Goal: Task Accomplishment & Management: Contribute content

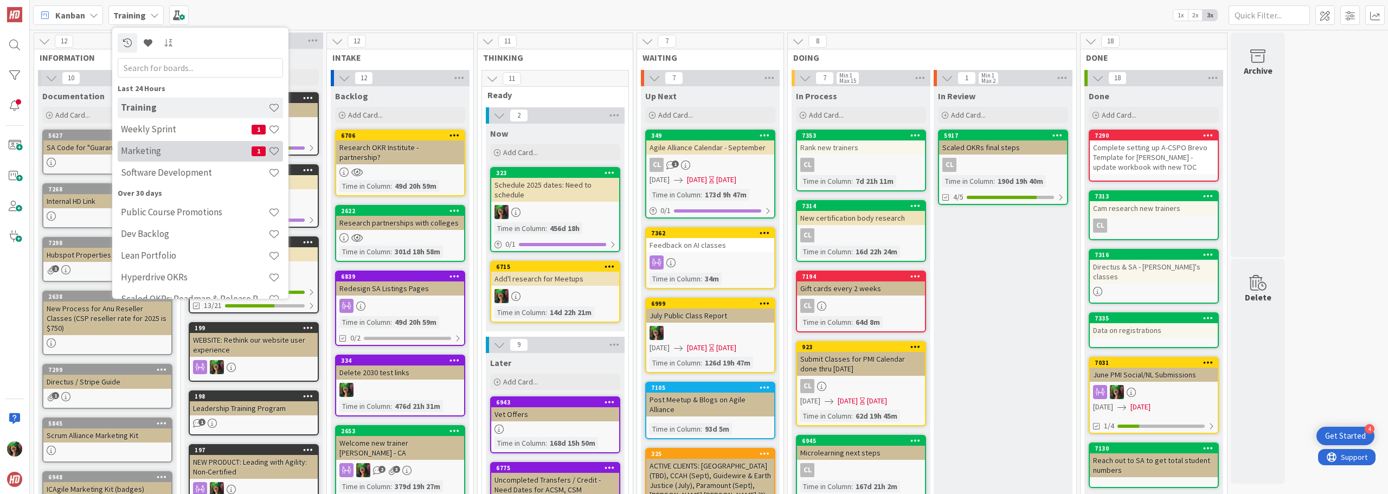
click at [155, 144] on div "Marketing 1" at bounding box center [200, 151] width 165 height 21
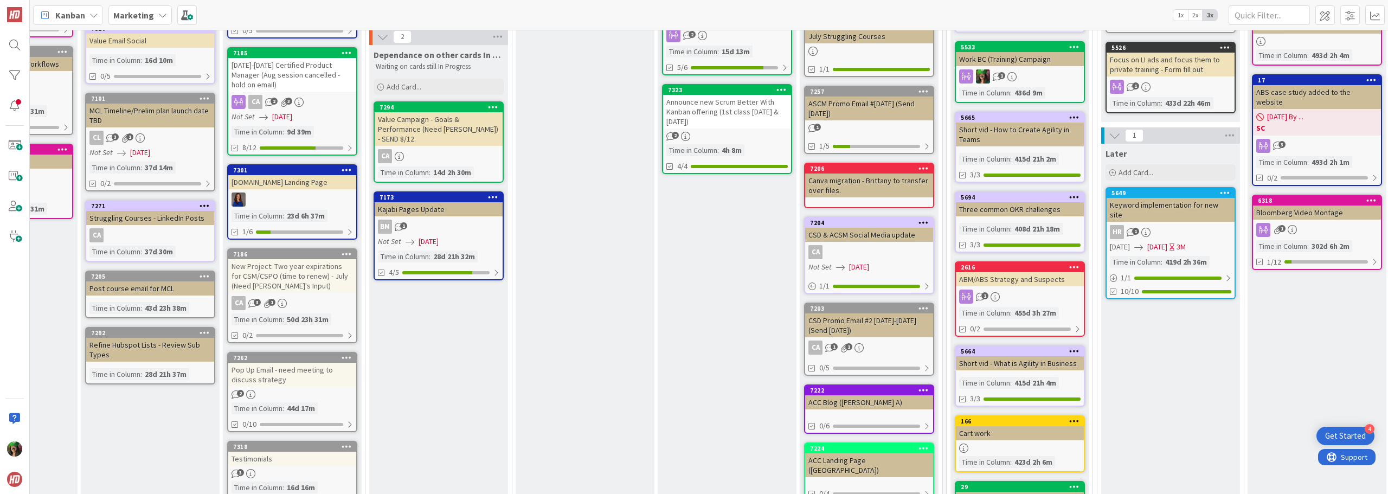
scroll to position [271, 250]
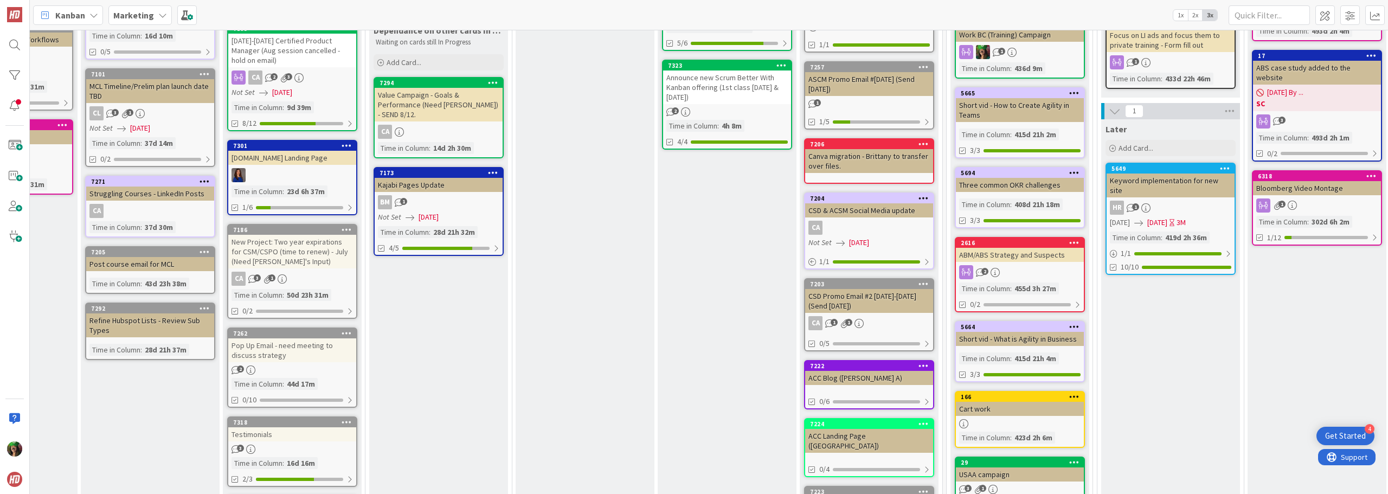
click at [294, 246] on div "New Project: Two year expirations for CSM/CSPO (time to renew) - July (Need [PE…" at bounding box center [292, 252] width 128 height 34
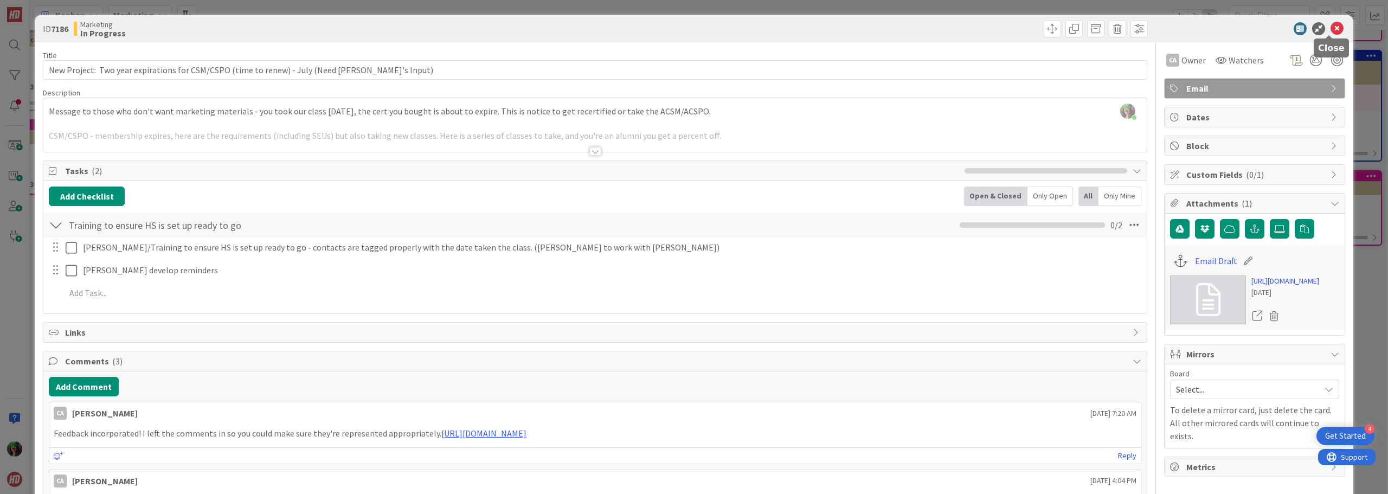
click at [1331, 27] on icon at bounding box center [1337, 28] width 13 height 13
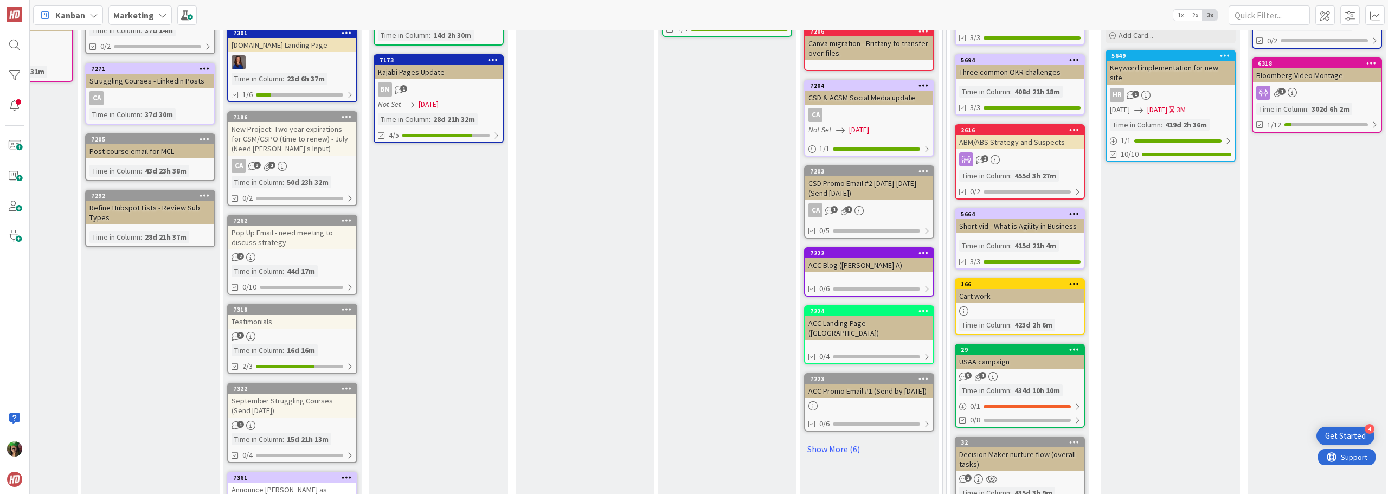
scroll to position [380, 250]
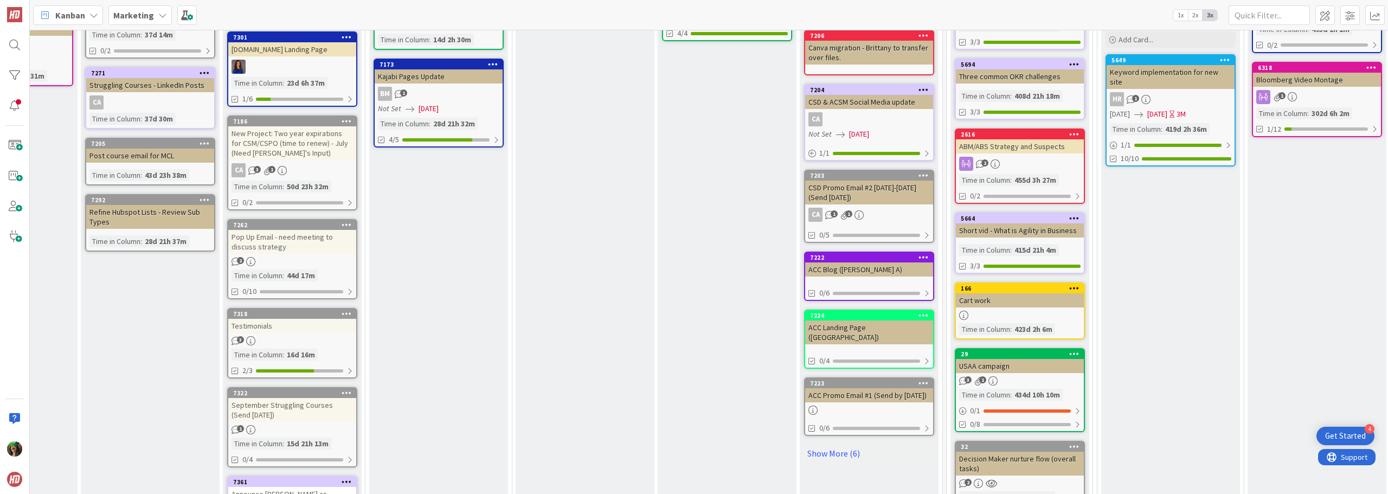
click at [272, 232] on div "Pop Up Email - need meeting to discuss strategy" at bounding box center [292, 242] width 128 height 24
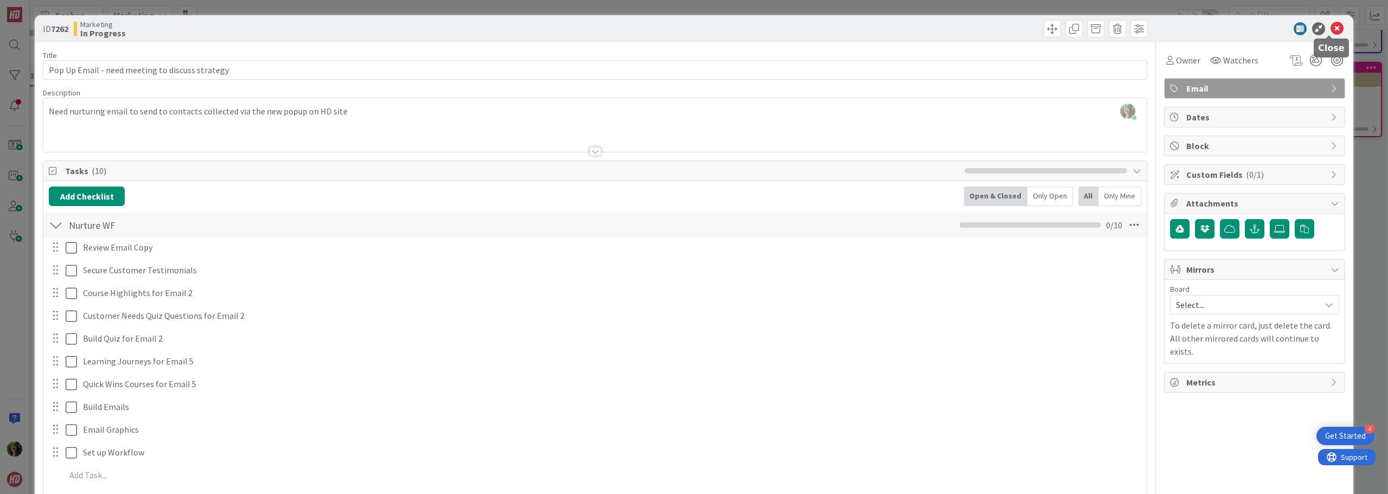
click at [1333, 25] on icon at bounding box center [1337, 28] width 13 height 13
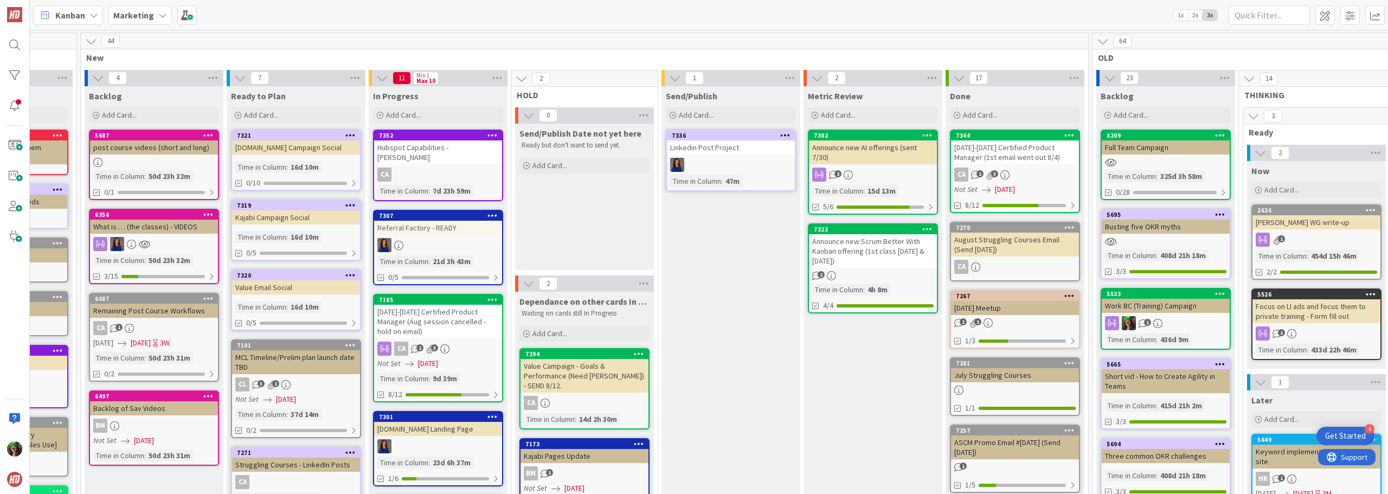
scroll to position [0, 101]
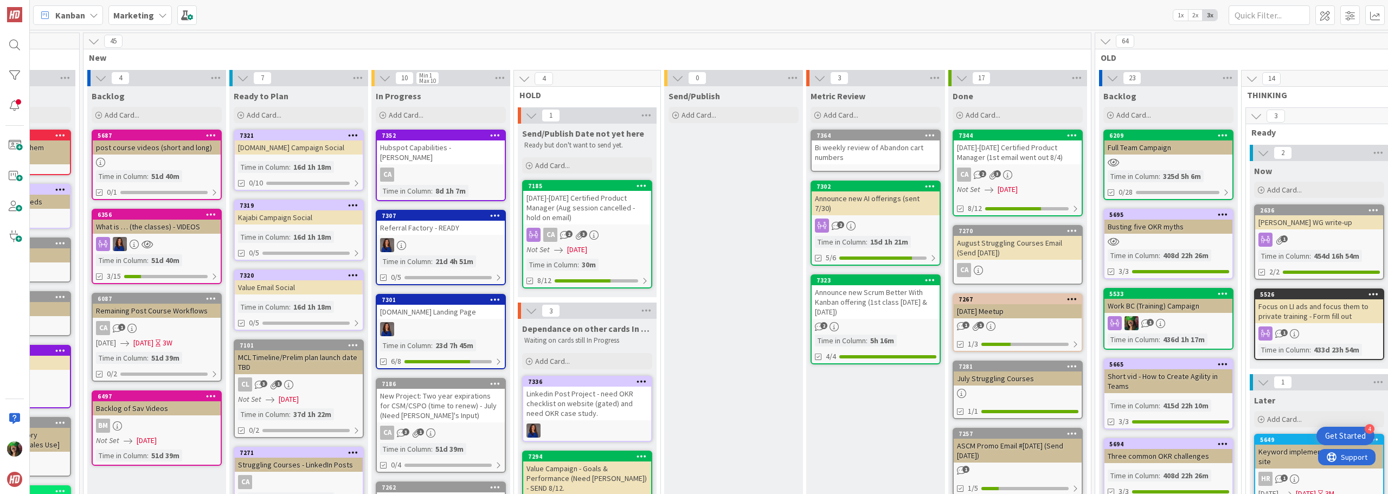
click at [136, 18] on b "Marketing" at bounding box center [133, 15] width 41 height 11
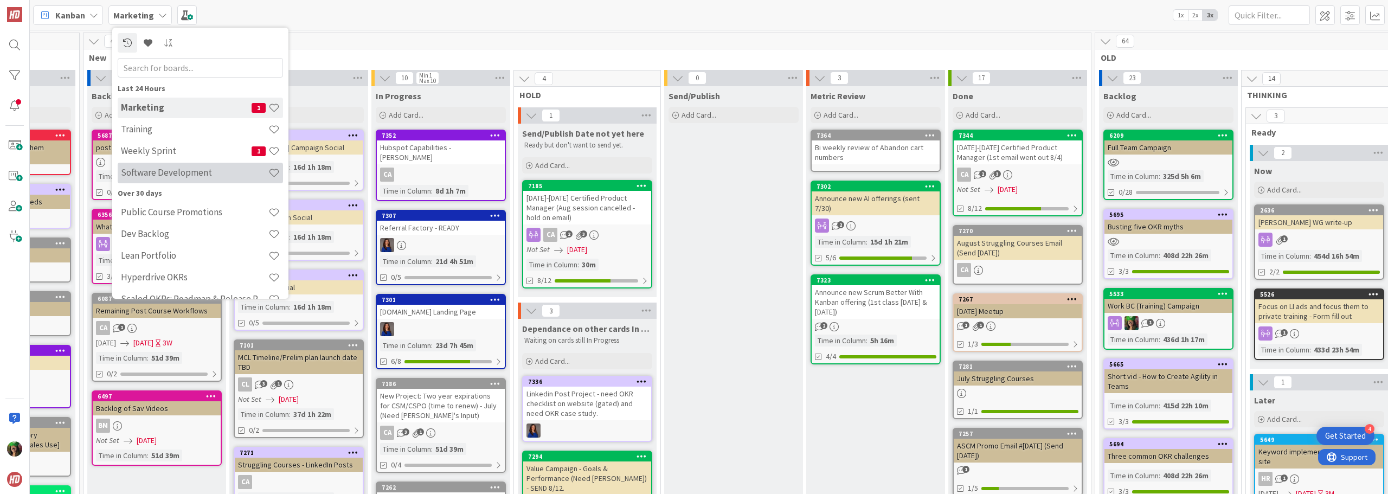
click at [146, 170] on h4 "Software Development" at bounding box center [195, 172] width 148 height 11
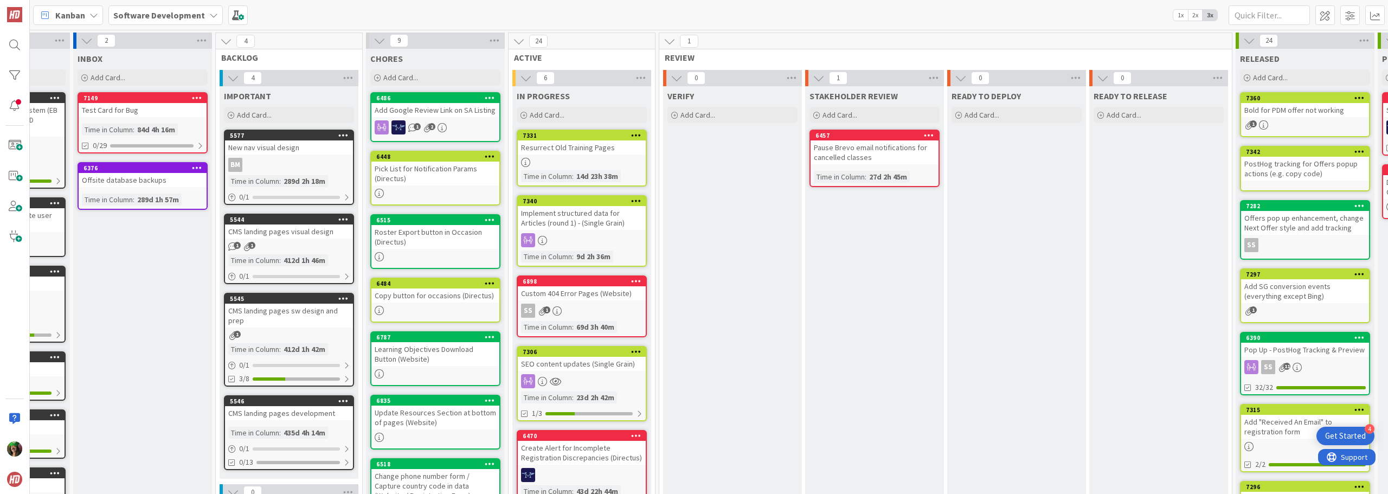
scroll to position [0, 105]
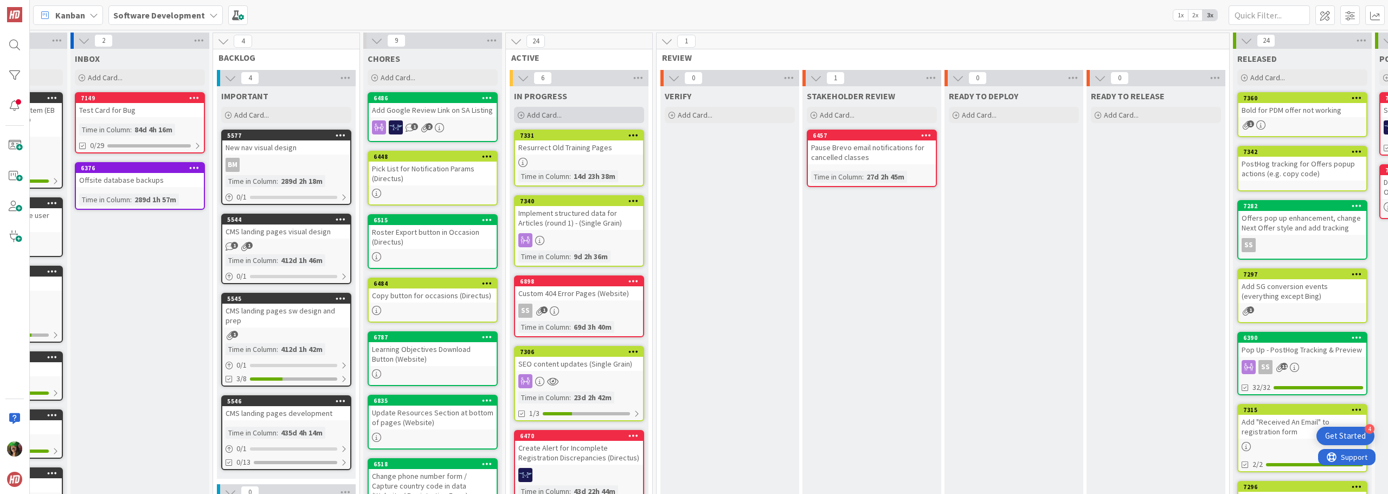
click at [580, 112] on div "Add Card..." at bounding box center [579, 115] width 130 height 16
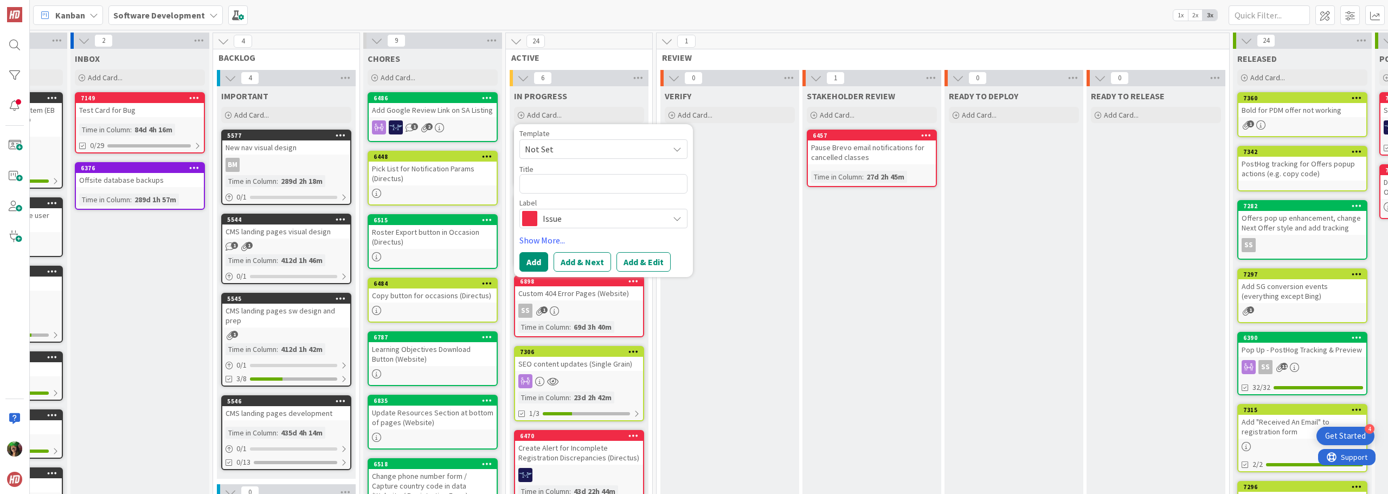
click at [555, 219] on span "Issue" at bounding box center [603, 218] width 120 height 15
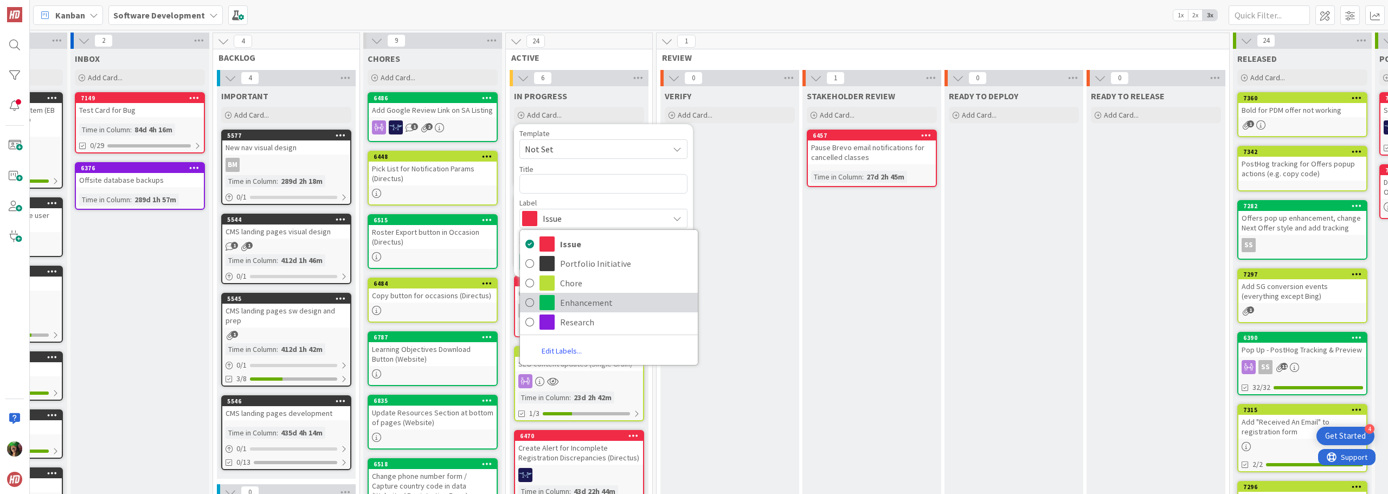
click at [575, 305] on span "Enhancement" at bounding box center [626, 302] width 132 height 16
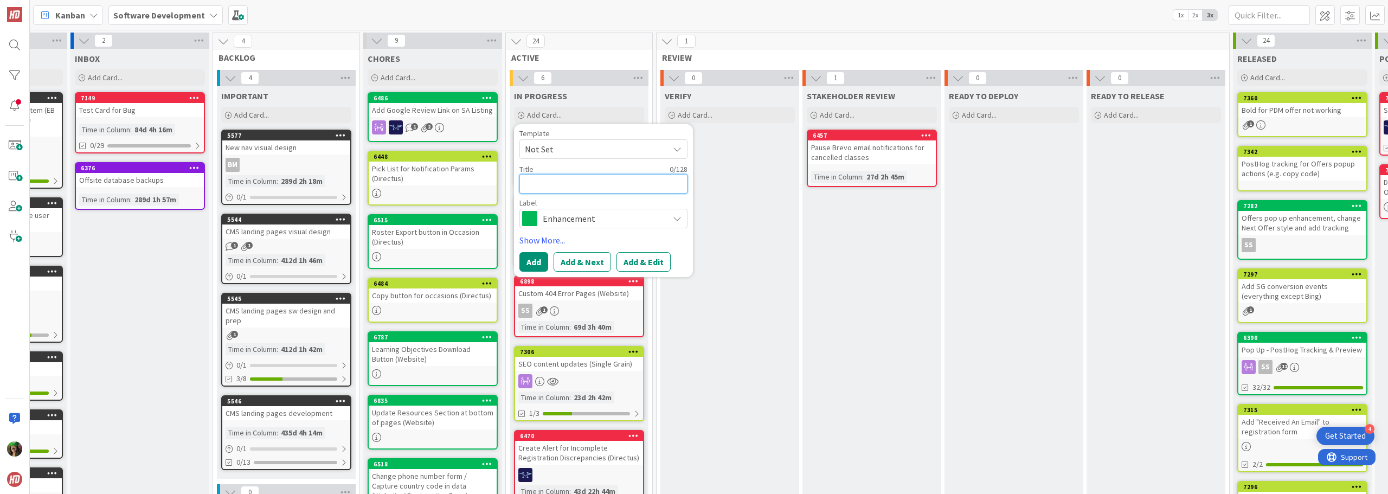
click at [540, 185] on textarea at bounding box center [604, 184] width 168 height 20
type textarea "x"
type textarea "G"
type textarea "x"
type textarea "Ga"
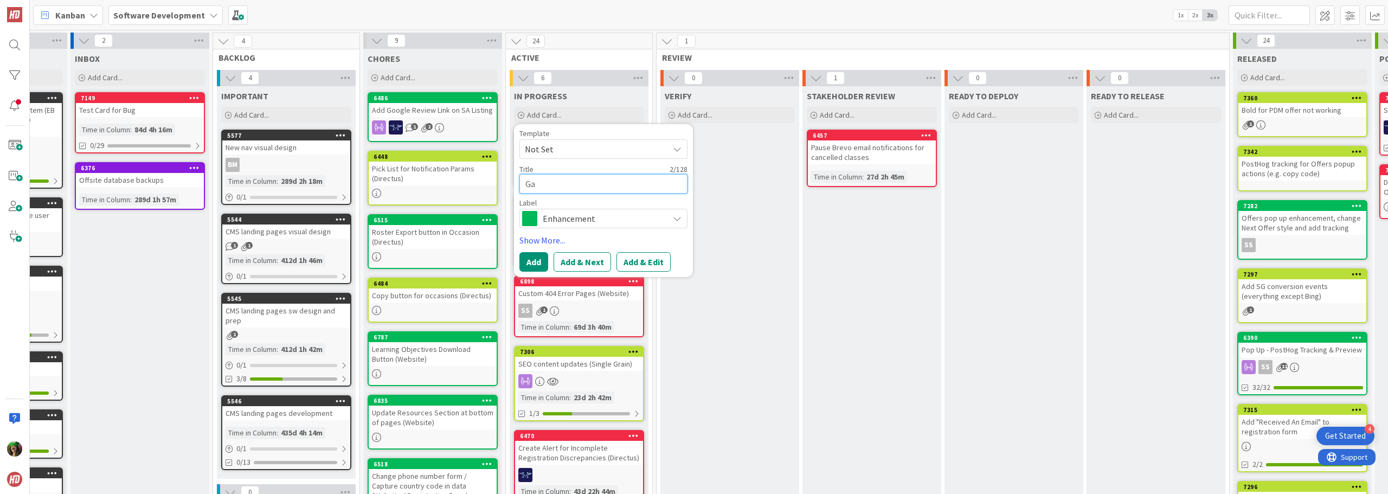
type textarea "x"
type textarea "Gat"
type textarea "x"
type textarea "Gate"
type textarea "x"
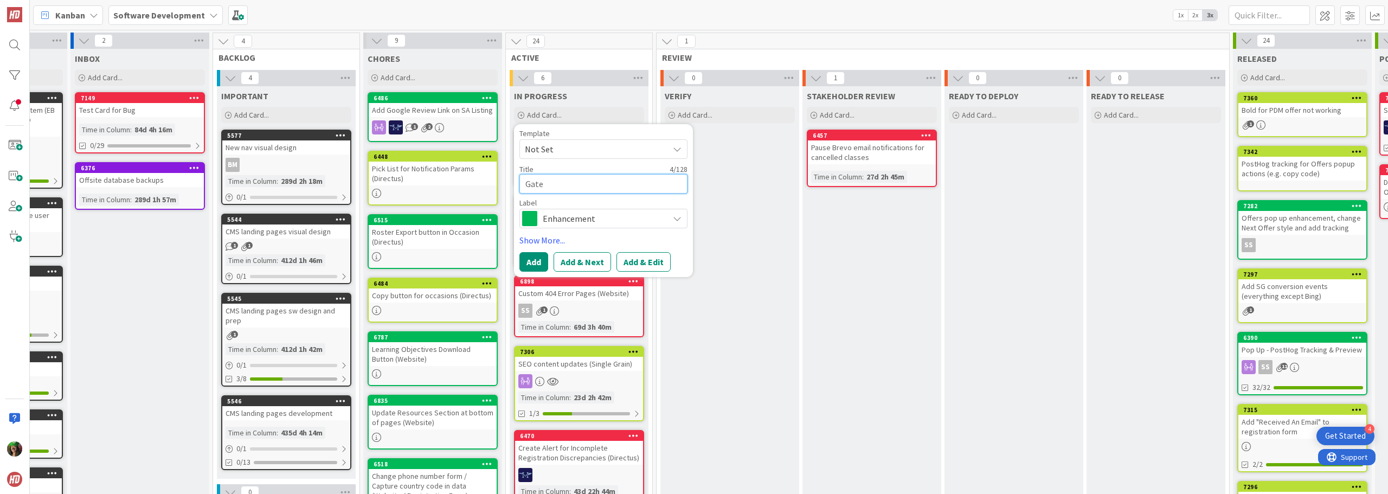
type textarea "Gated"
type textarea "x"
type textarea "Gated"
type textarea "x"
type textarea "Gated C"
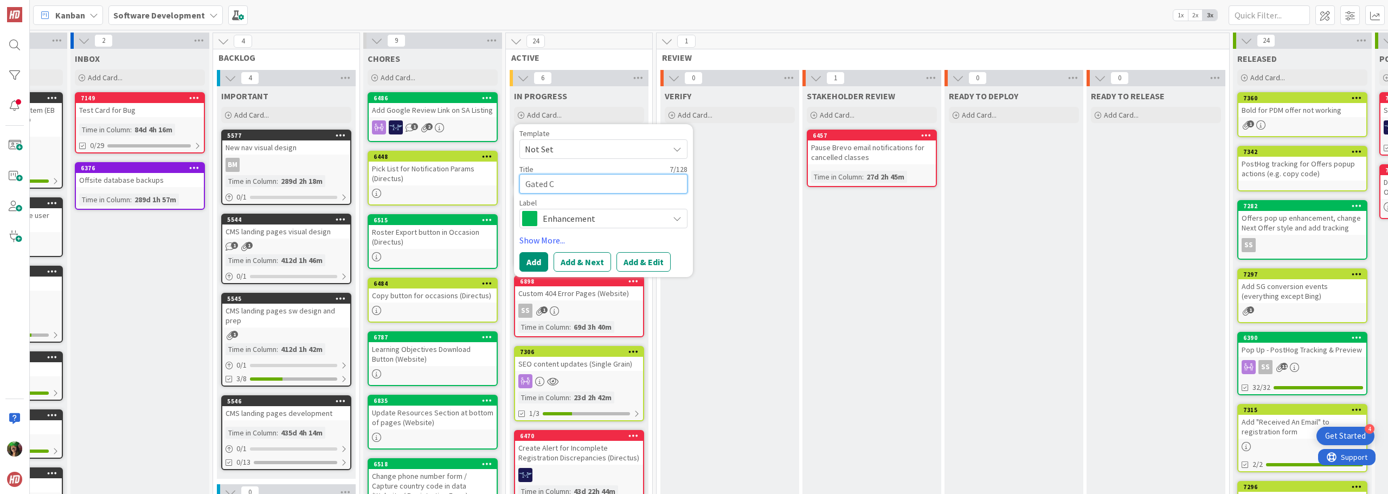
type textarea "x"
type textarea "Gated Co"
type textarea "x"
type textarea "Gated Con"
type textarea "x"
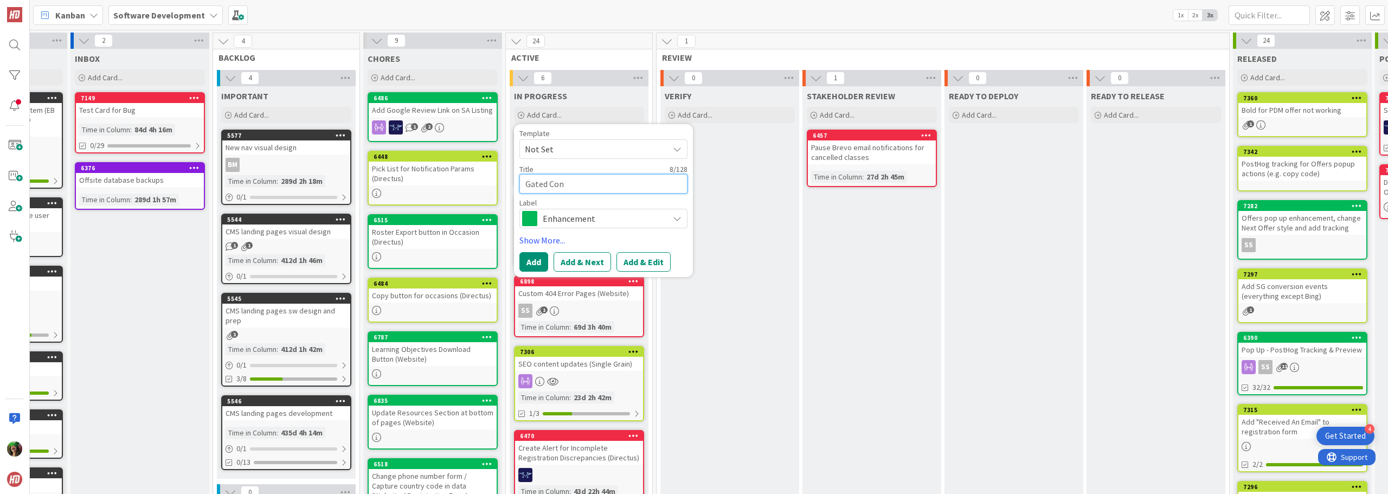
type textarea "Gated Cont"
type textarea "x"
type textarea "Gated [PERSON_NAME]"
type textarea "x"
type textarea "Gated Conten"
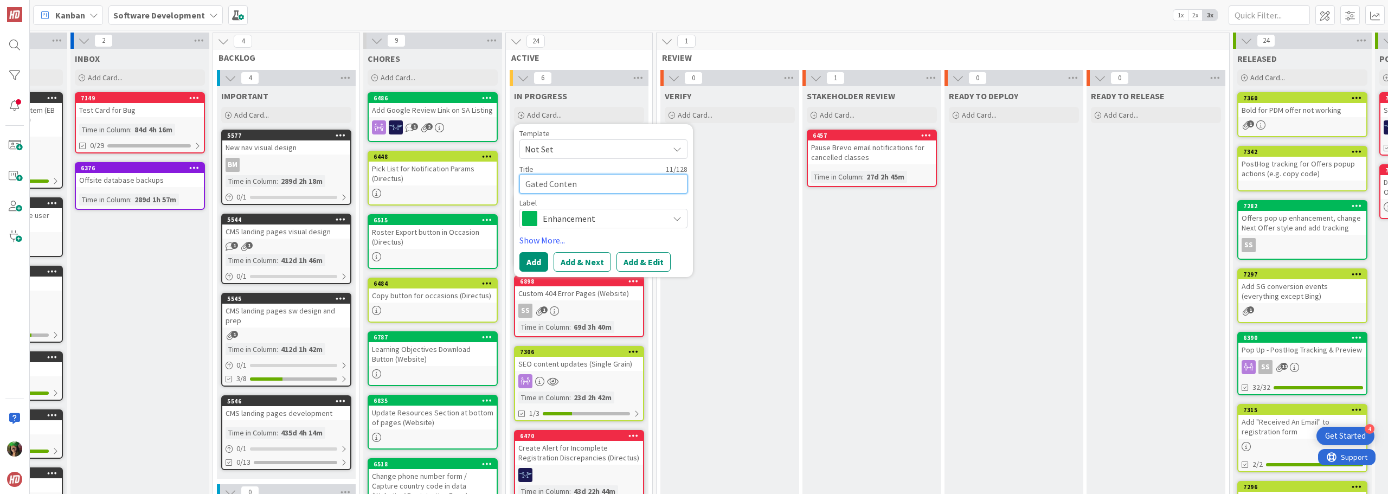
type textarea "x"
type textarea "Gated Content"
type textarea "x"
type textarea "Gated Content"
type textarea "x"
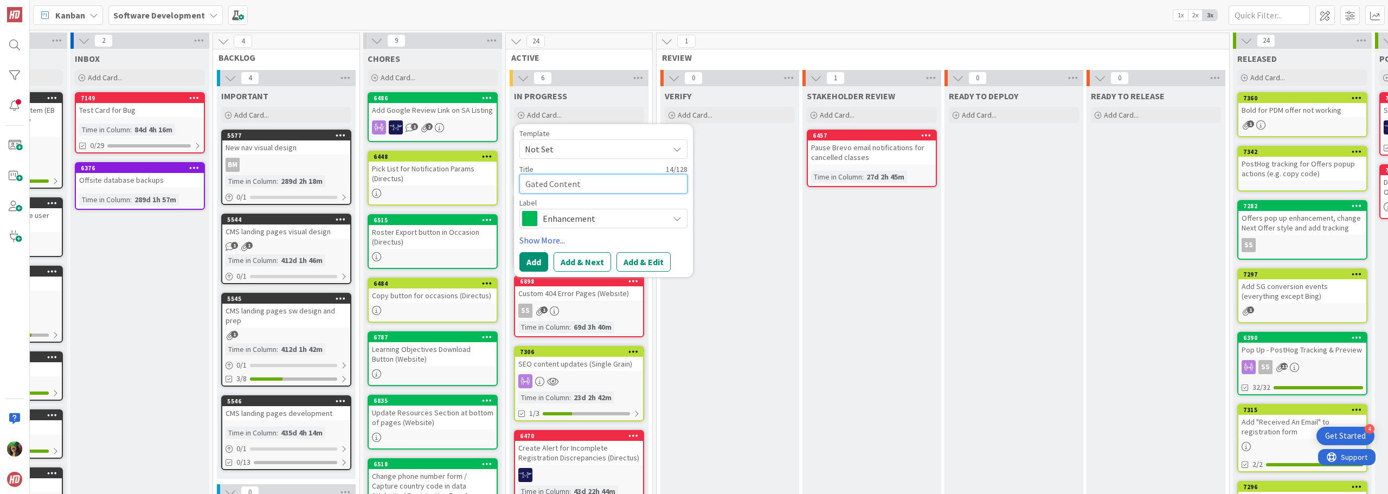
type textarea "Gated Content -"
type textarea "x"
type textarea "Gated Content -"
type textarea "x"
type textarea "Gated Content - O"
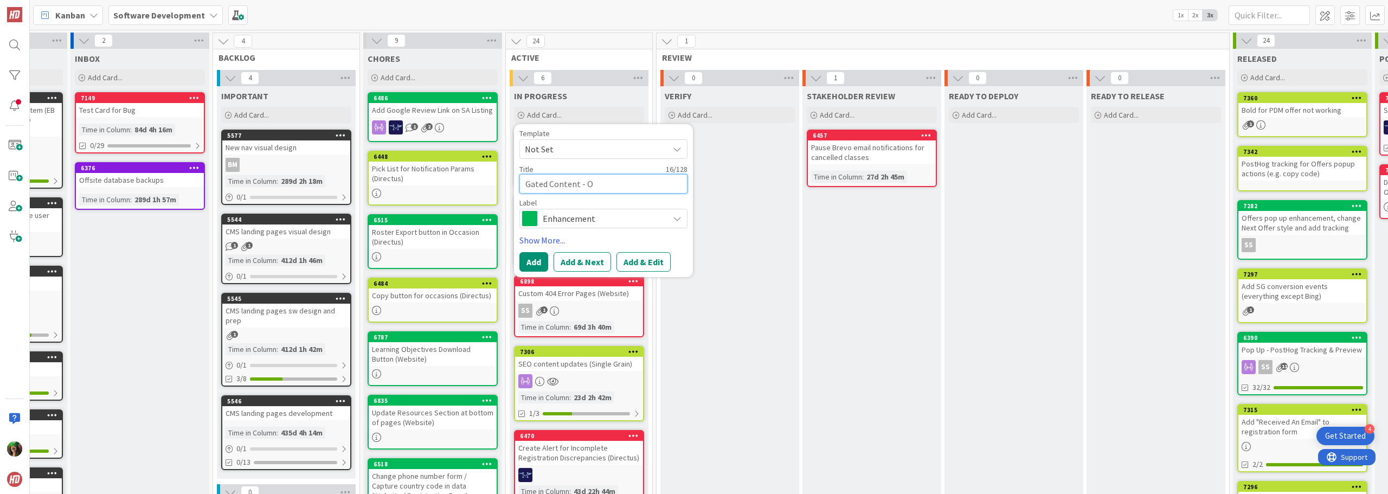
type textarea "x"
type textarea "Gated Content - OK"
type textarea "x"
type textarea "Gated Content - OKR"
type textarea "x"
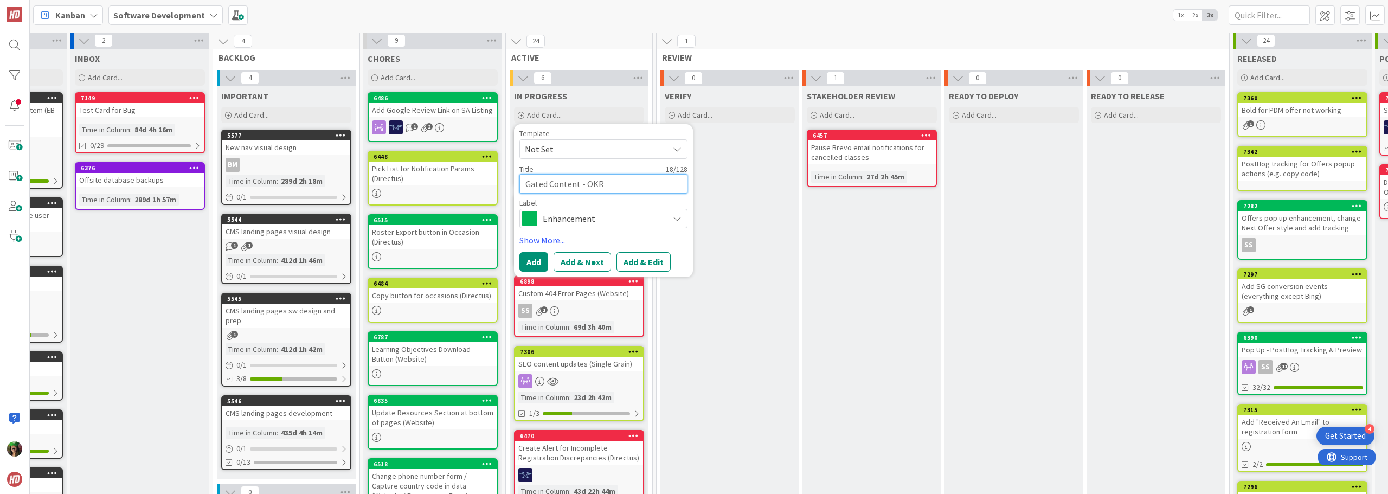
type textarea "Gated Content - OKR"
type textarea "x"
type textarea "Gated Content - OKR S"
type textarea "x"
type textarea "Gated Content - OKR Sc"
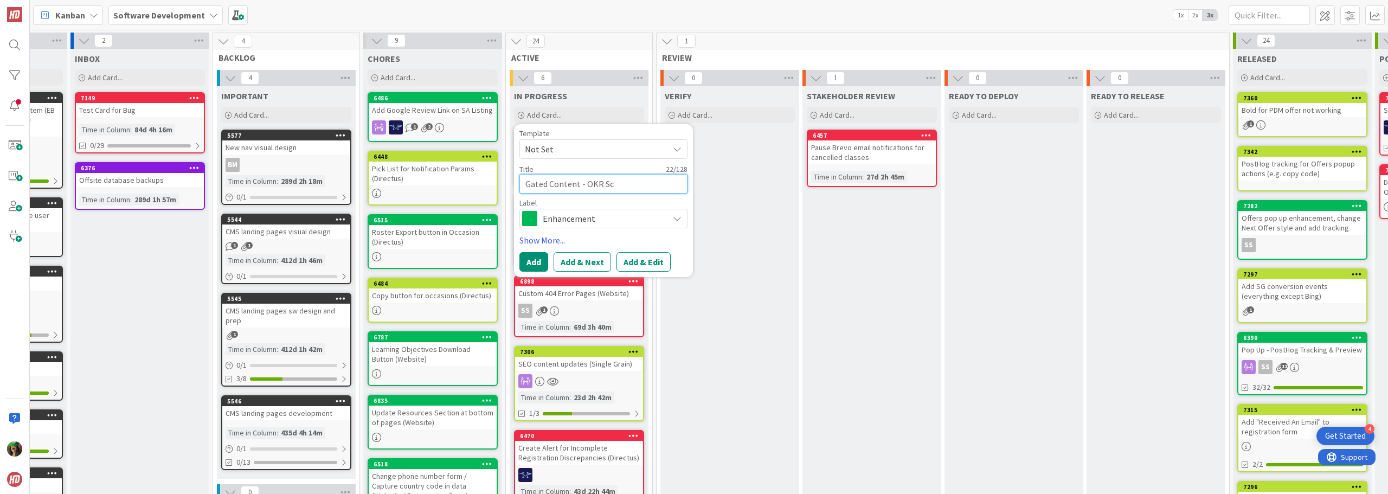
type textarea "x"
type textarea "Gated Content - OKR S"
type textarea "x"
type textarea "Gated Content - OKR"
type textarea "x"
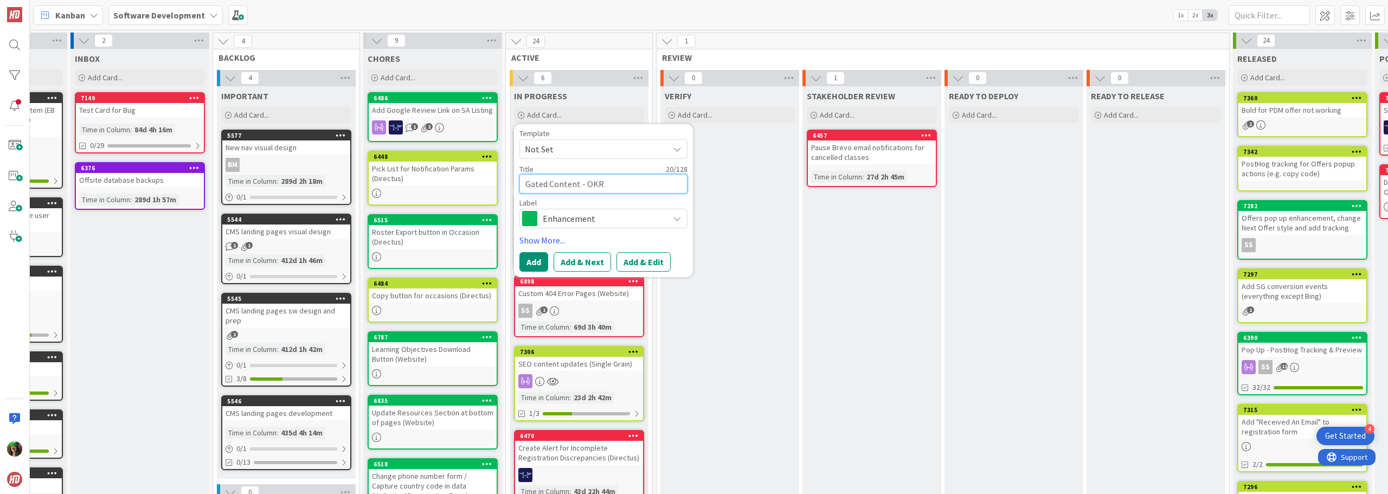
type textarea "Gated Content - OKR c"
type textarea "x"
type textarea "Gated Content - OKR ch"
type textarea "x"
type textarea "Gated Content - OKR che"
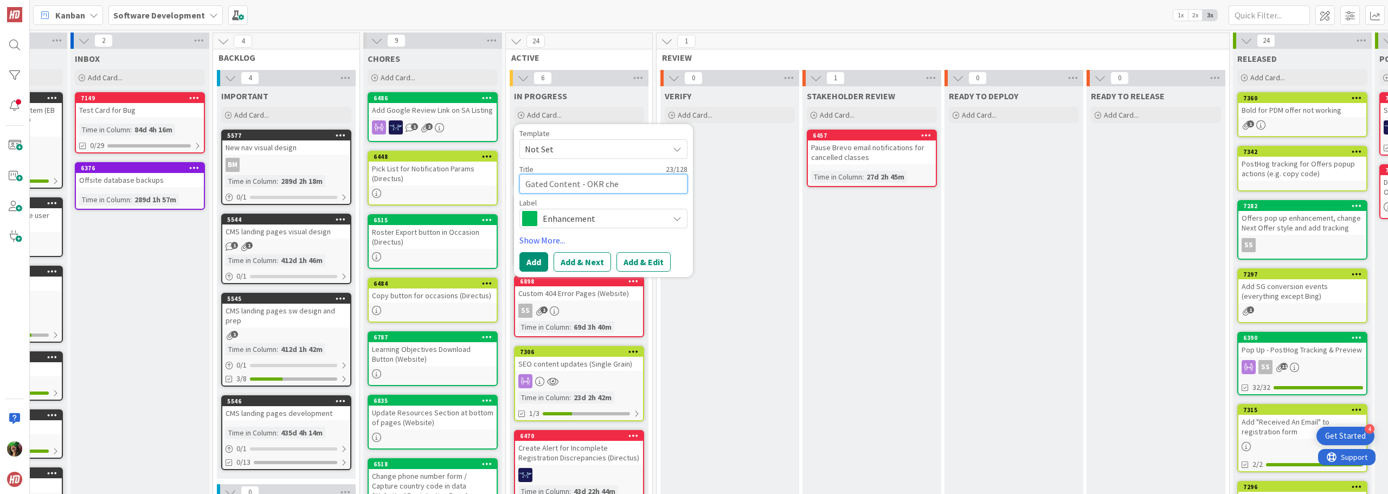
type textarea "x"
type textarea "Gated Content - OKR chec"
type textarea "x"
type textarea "Gated Content - OKR che"
type textarea "x"
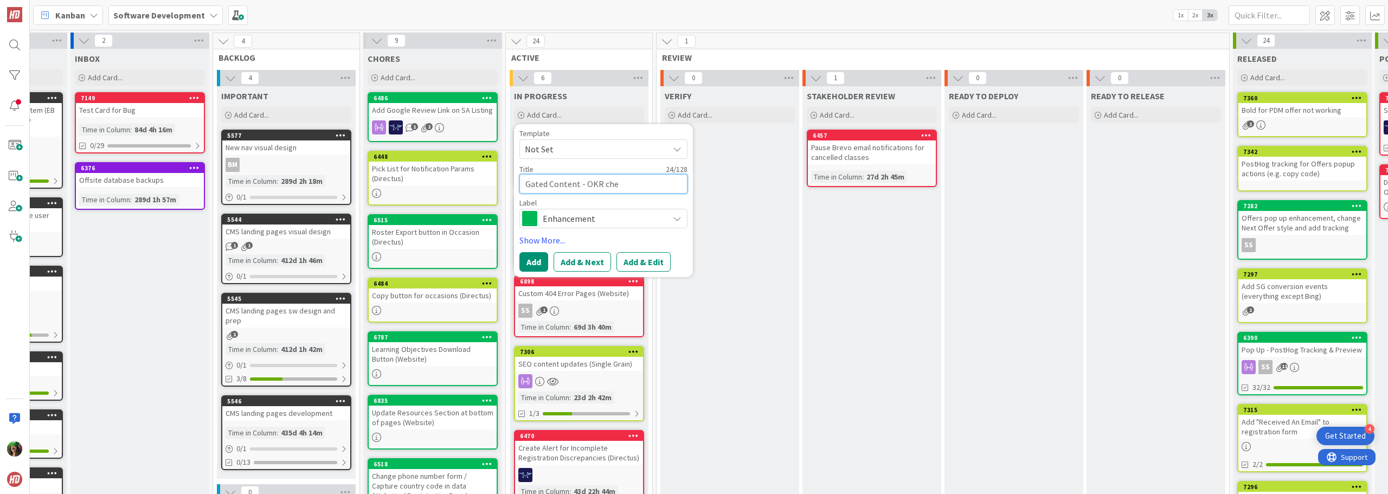
type textarea "Gated Content - OKR ch"
type textarea "x"
type textarea "Gated Content - OKR c"
type textarea "x"
type textarea "Gated Content - OKR"
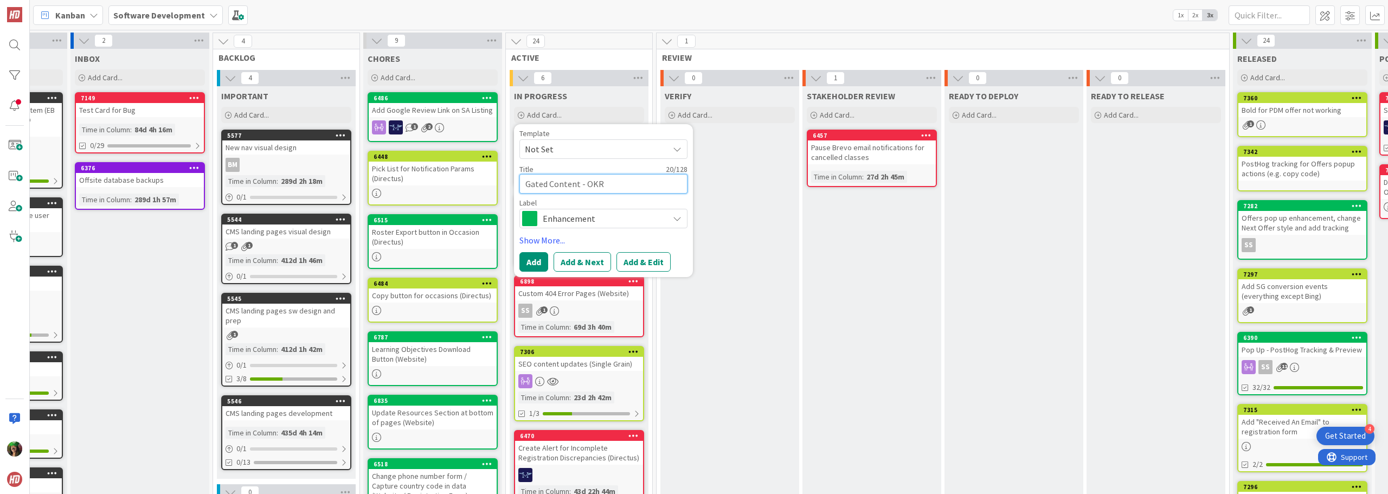
type textarea "x"
type textarea "Gated Content - OKR C"
type textarea "x"
type textarea "Gated Content - OKR Ch"
type textarea "x"
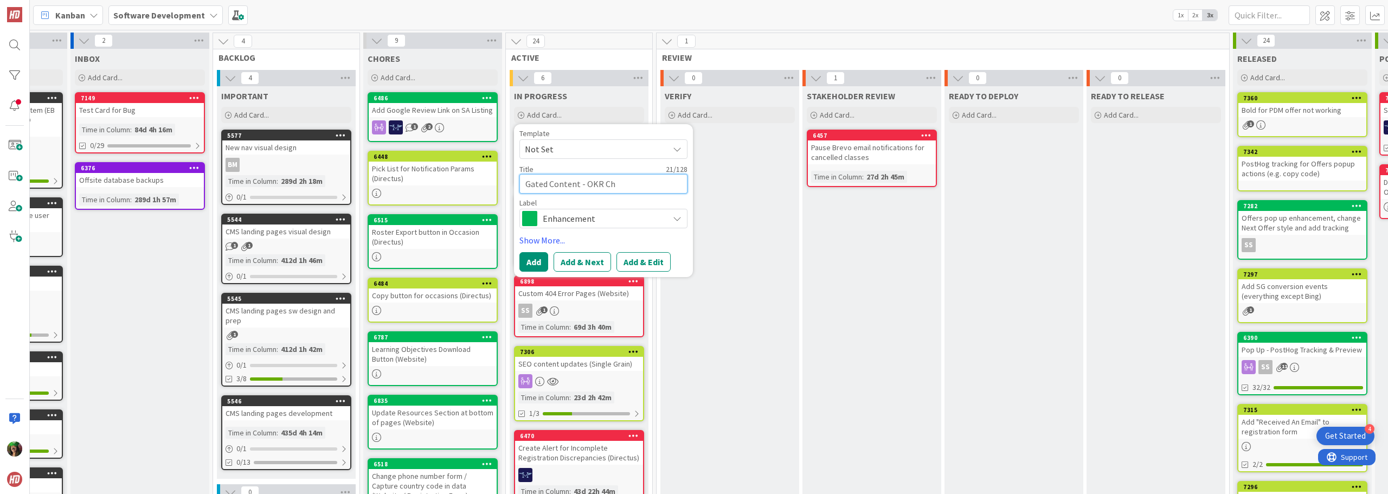
type textarea "Gated Content - OKR Chc"
type textarea "x"
type textarea "Gated Content - OKR Chck"
type textarea "x"
type textarea "Gated Content - OKR Chc"
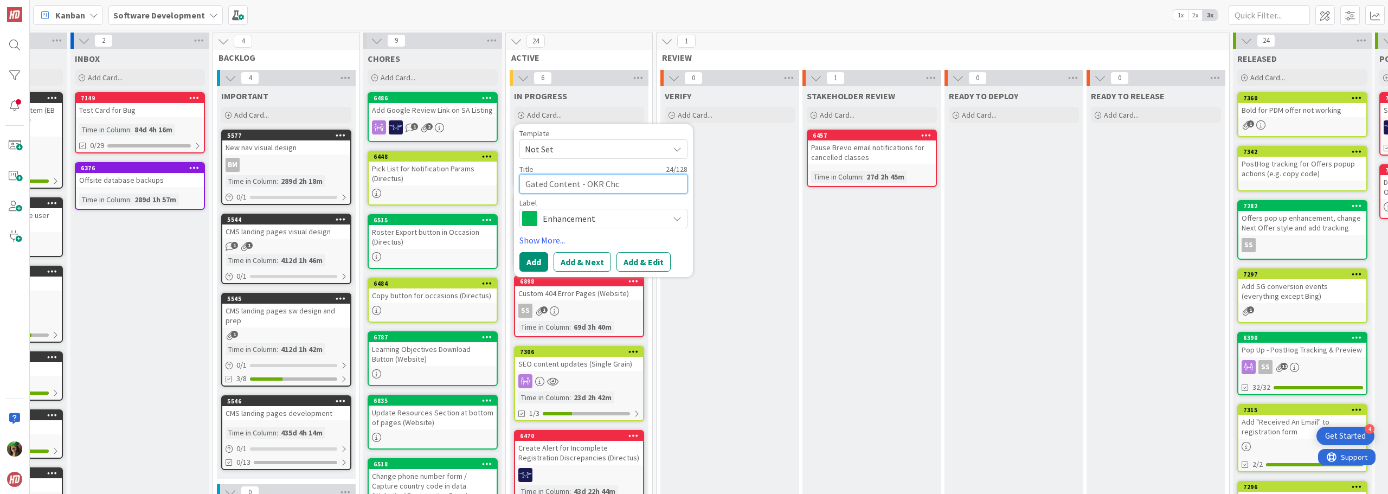
type textarea "x"
type textarea "Gated Content - OKR Ch"
type textarea "x"
type textarea "Gated Content - OKR Che"
type textarea "x"
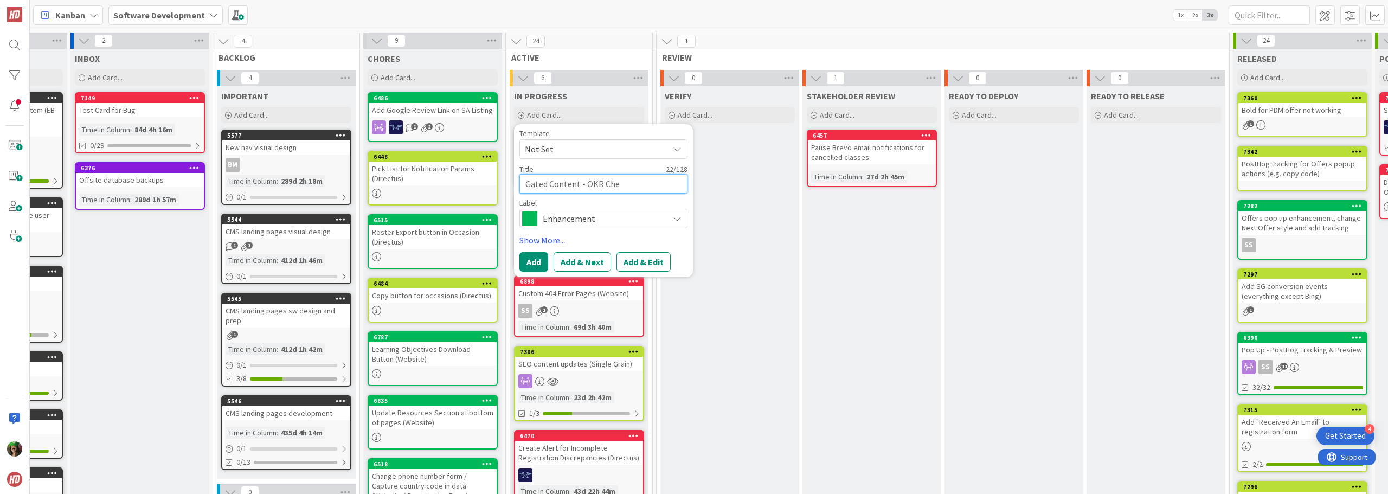
type textarea "Gated Content - OKR Chec"
type textarea "x"
type textarea "Gated Content - OKR Checi"
type textarea "x"
type textarea "Gated Content - OKR Chec"
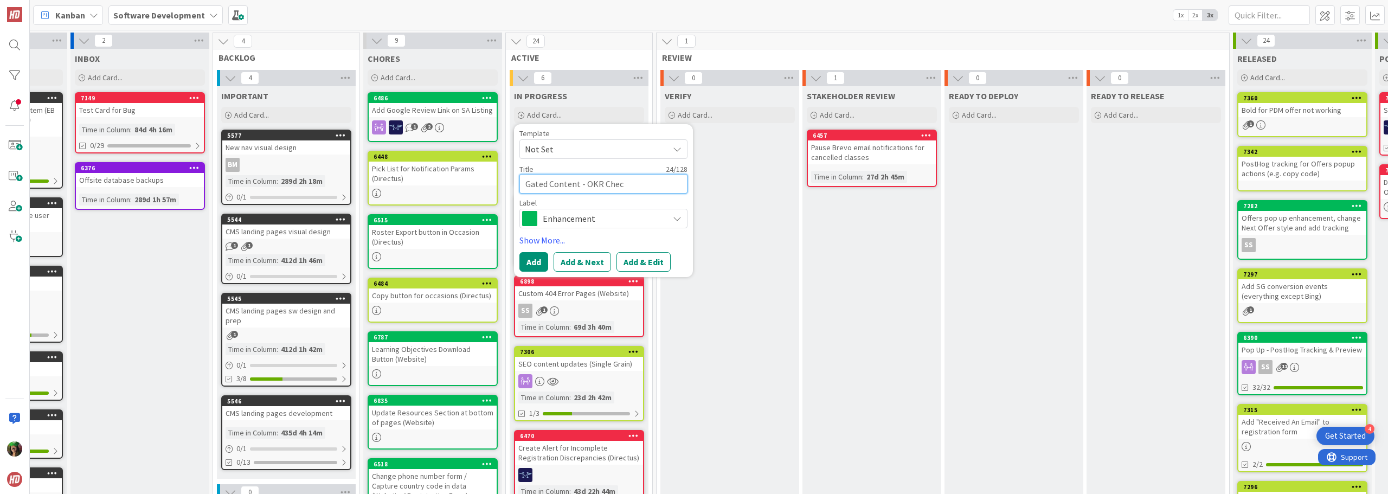
type textarea "x"
type textarea "Gated Content - OKR Check"
type textarea "x"
type textarea "Gated Content - OKR Checkl"
type textarea "x"
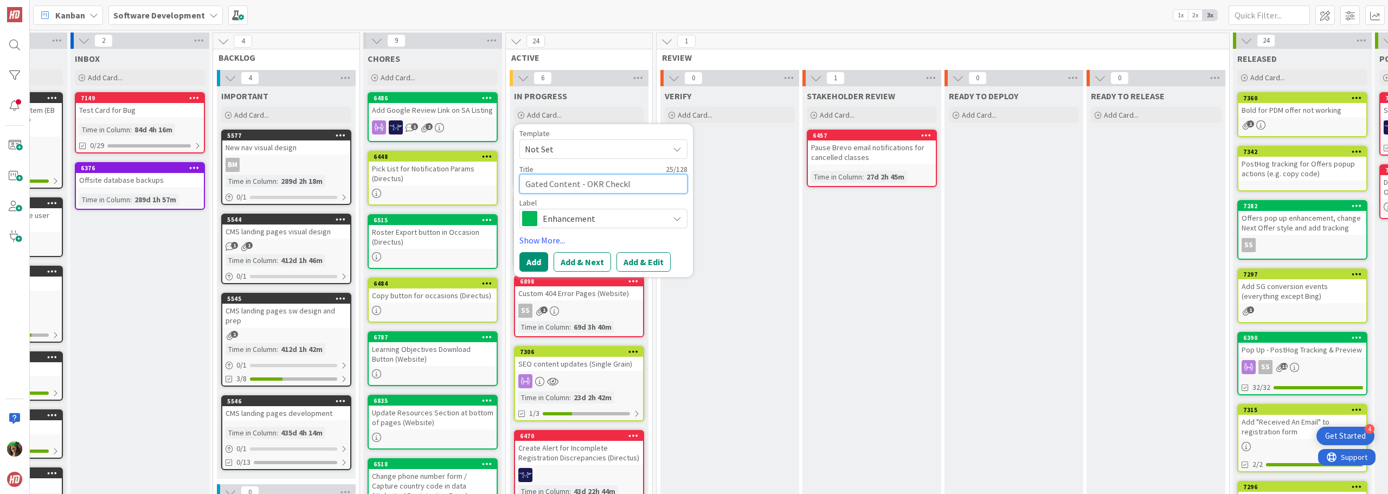
type textarea "Gated Content - OKR Checkli"
type textarea "x"
type textarea "Gated Content - OKR Checklis"
type textarea "x"
type textarea "Gated Content - OKR Checklist"
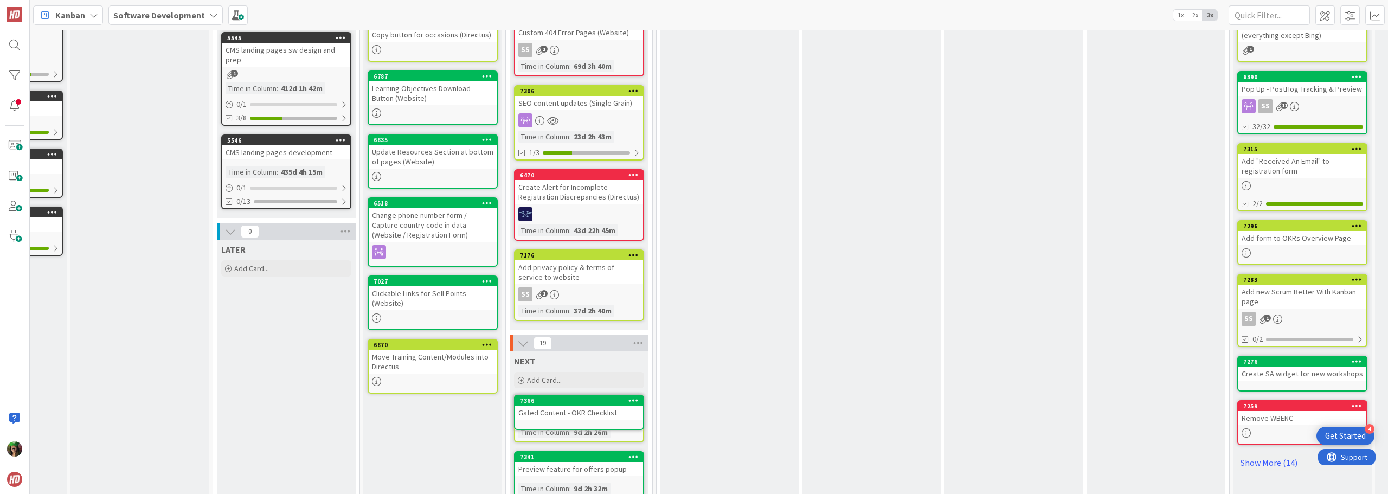
scroll to position [264, 105]
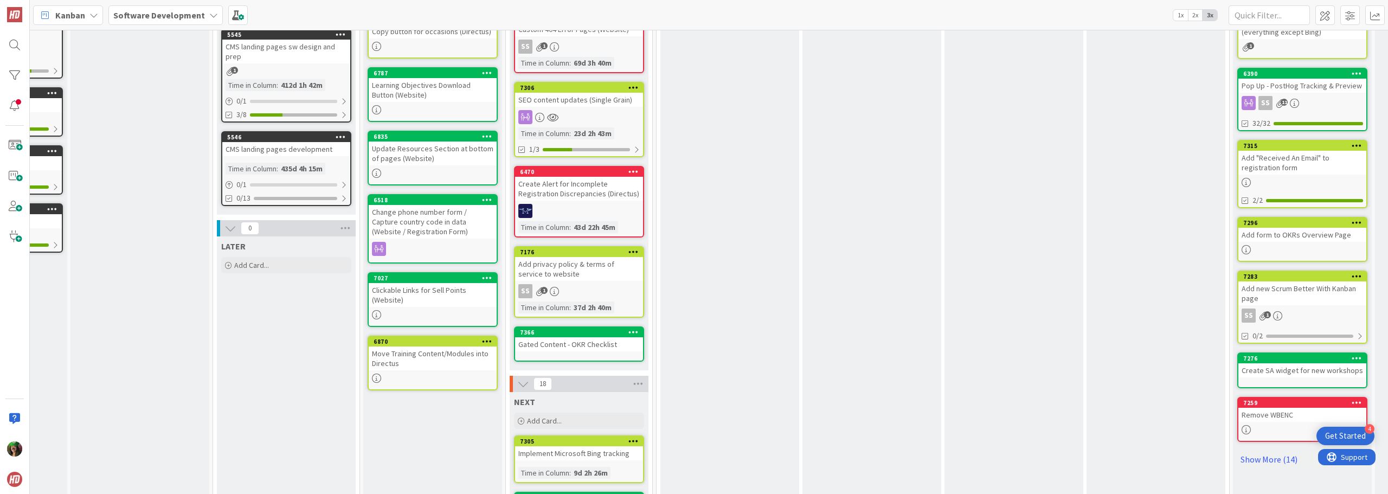
click at [575, 345] on div "Gated Content - OKR Checklist" at bounding box center [579, 344] width 128 height 14
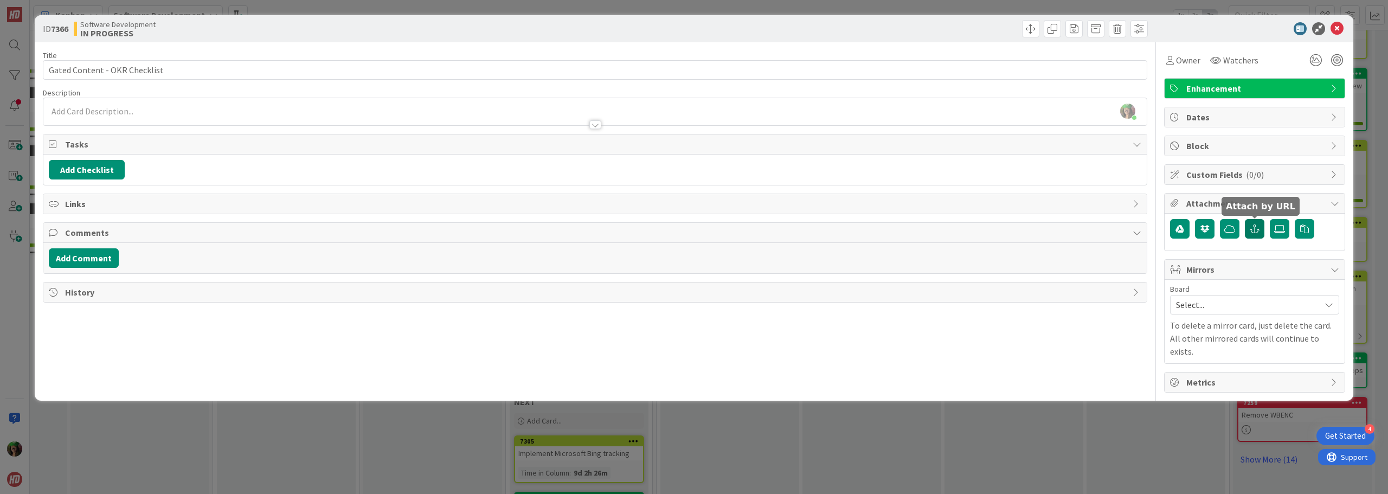
click at [1251, 223] on button "button" at bounding box center [1255, 229] width 20 height 20
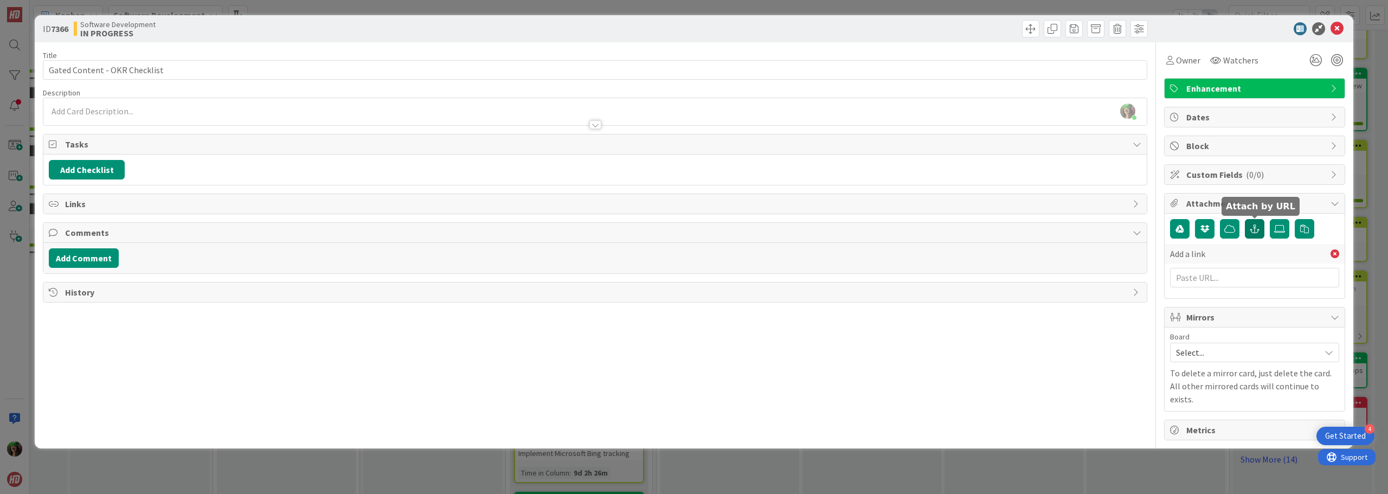
click at [1254, 228] on icon "button" at bounding box center [1255, 229] width 10 height 9
click at [1279, 229] on icon at bounding box center [1279, 229] width 11 height 9
click at [1270, 219] on input "file" at bounding box center [1270, 219] width 0 height 0
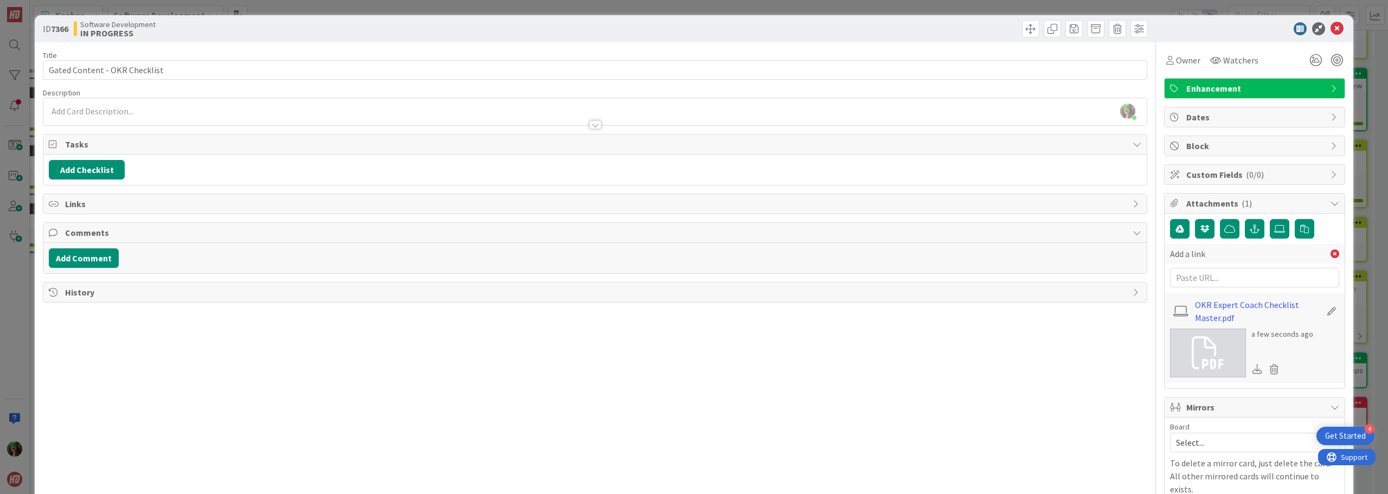
click at [112, 105] on div "[PERSON_NAME] just joined" at bounding box center [595, 111] width 1104 height 27
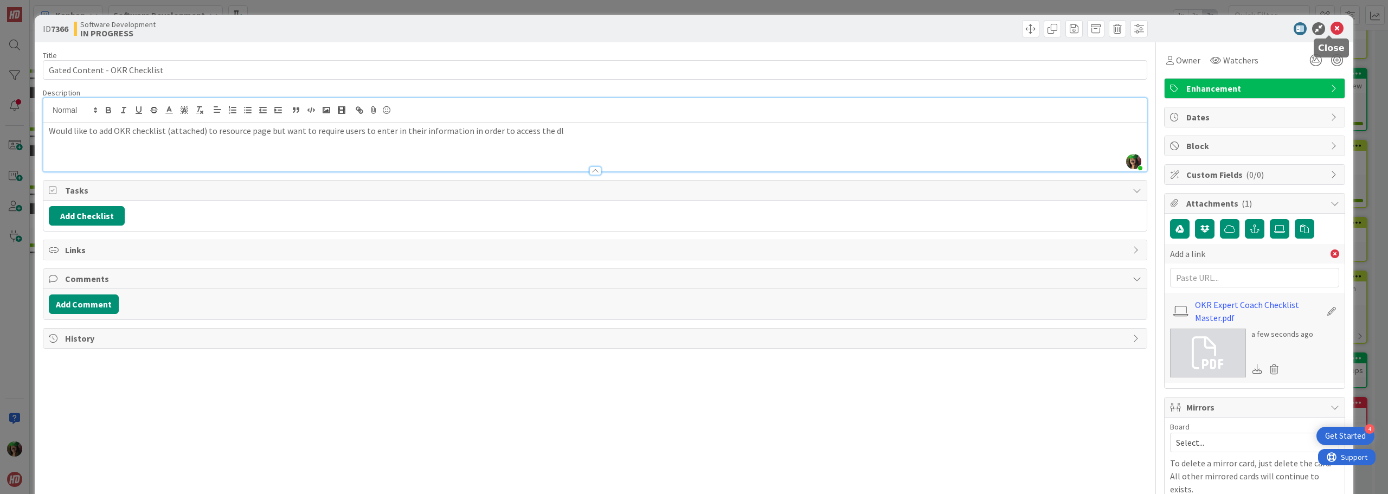
click at [1331, 27] on icon at bounding box center [1337, 28] width 13 height 13
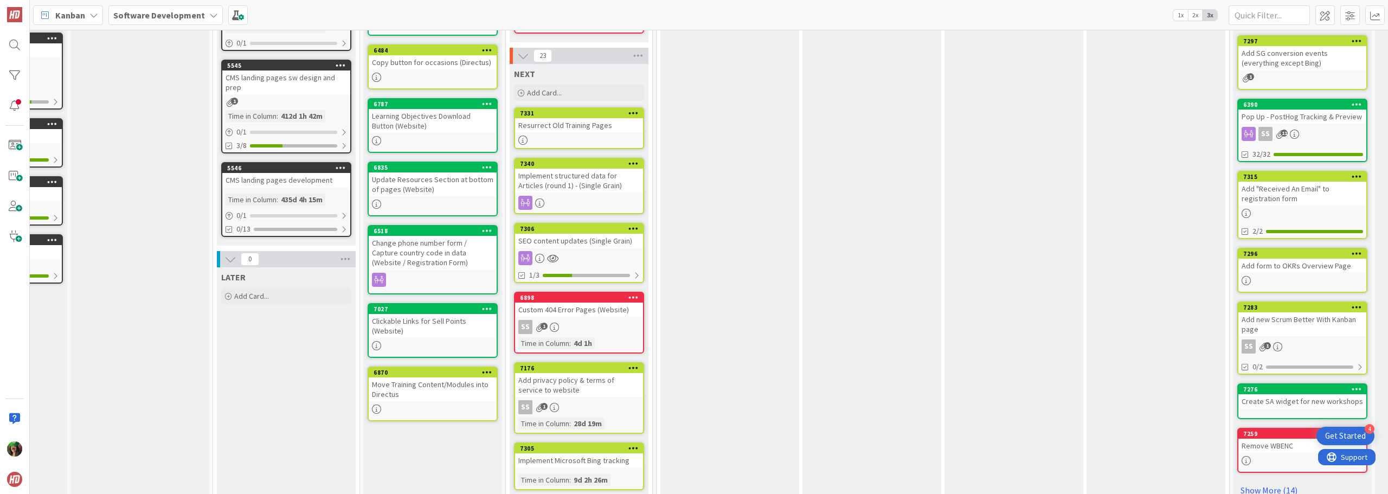
scroll to position [163, 105]
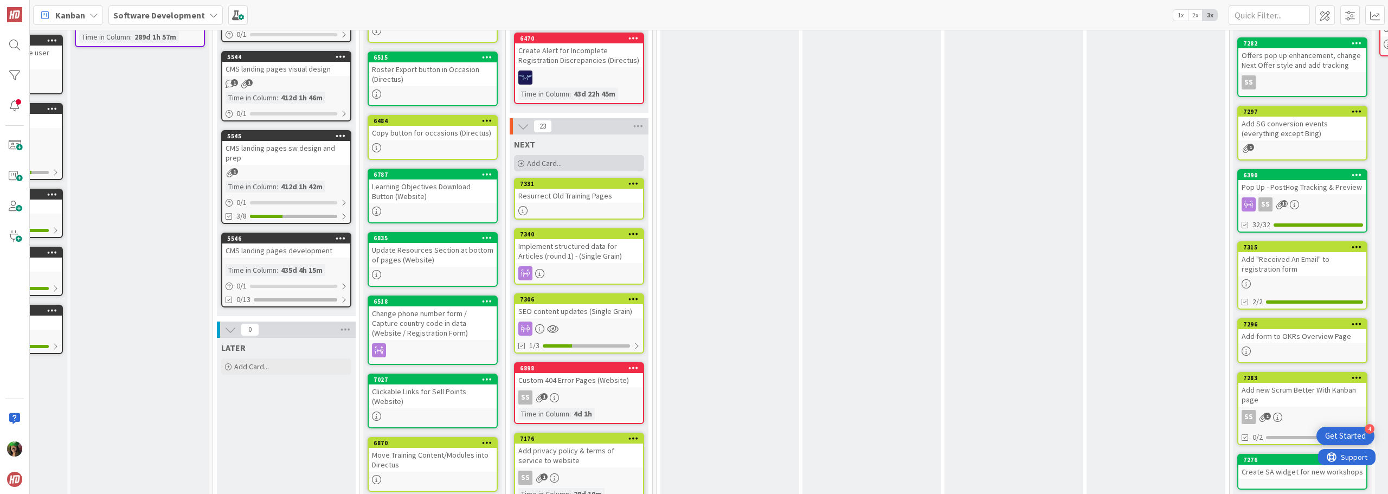
click at [525, 161] on div "Add Card..." at bounding box center [579, 163] width 130 height 16
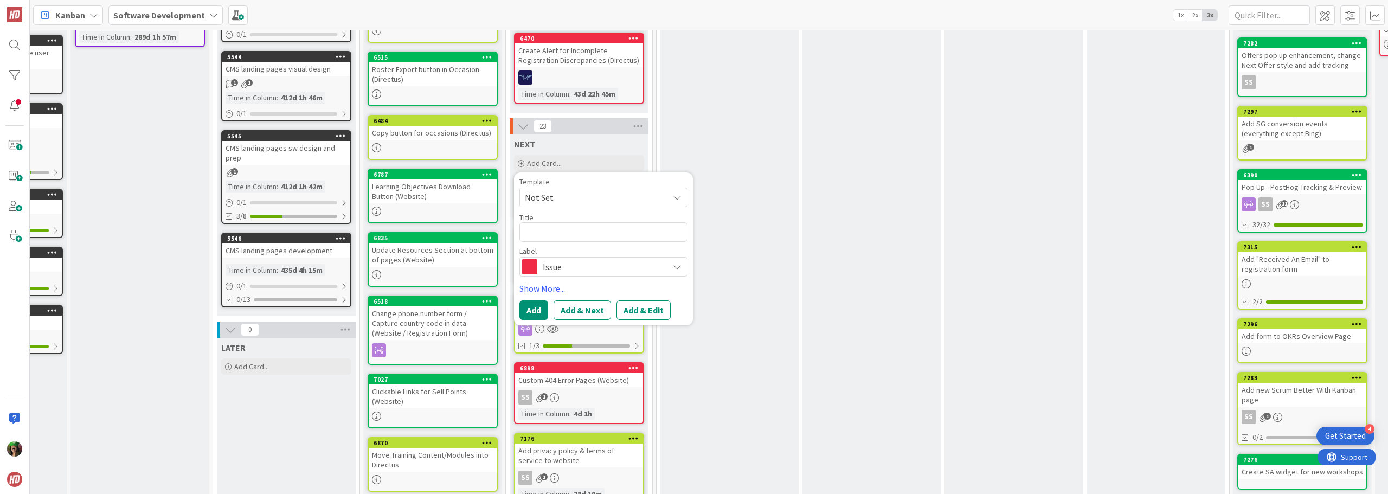
click at [564, 268] on span "Issue" at bounding box center [603, 266] width 120 height 15
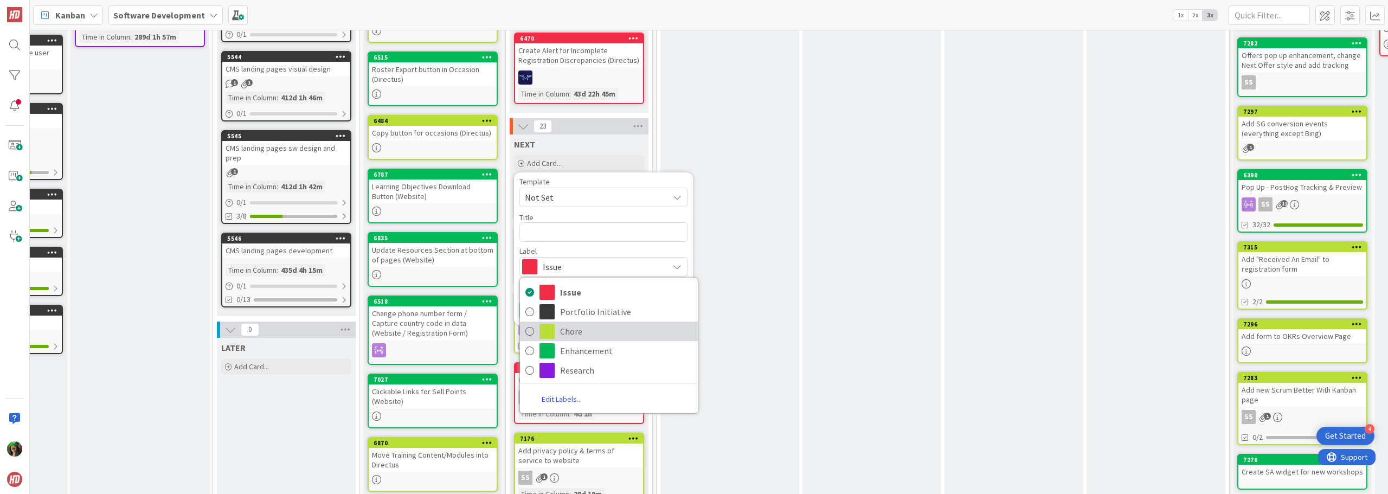
click at [576, 335] on span "Chore" at bounding box center [626, 331] width 132 height 16
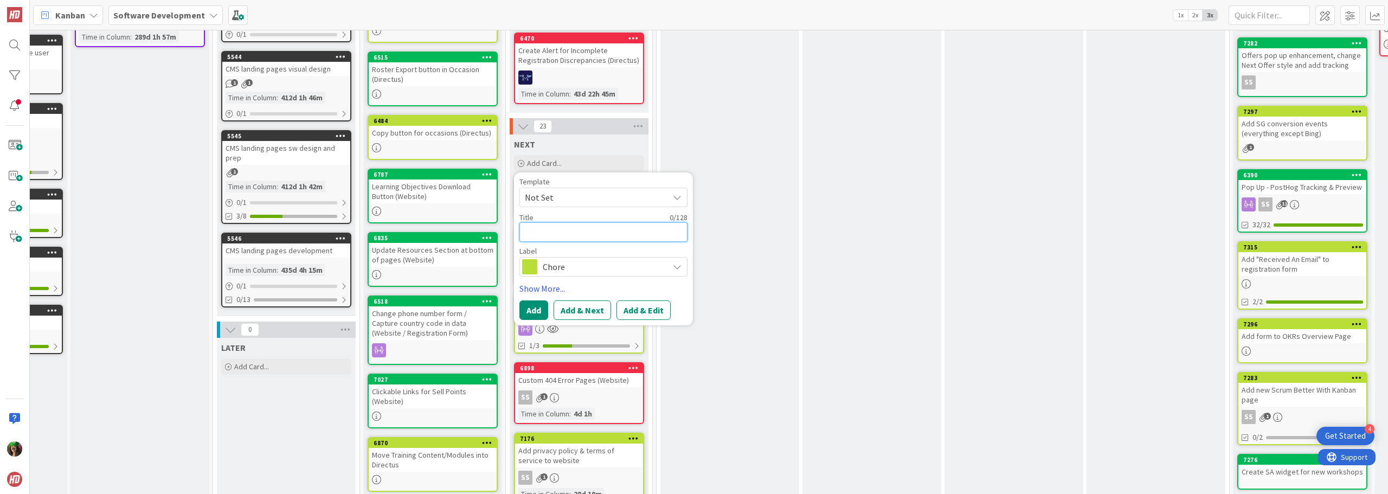
click at [578, 232] on textarea at bounding box center [604, 232] width 168 height 20
type textarea "x"
type textarea "T"
type textarea "x"
type textarea "Te"
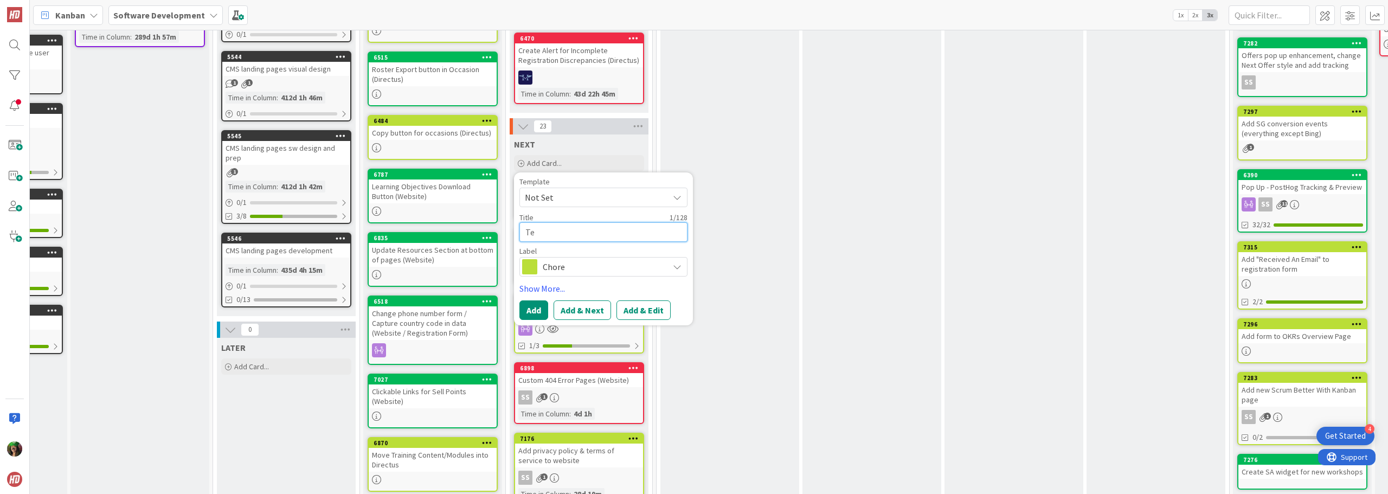
type textarea "x"
type textarea "Tem"
type textarea "x"
type textarea "Temp"
type textarea "x"
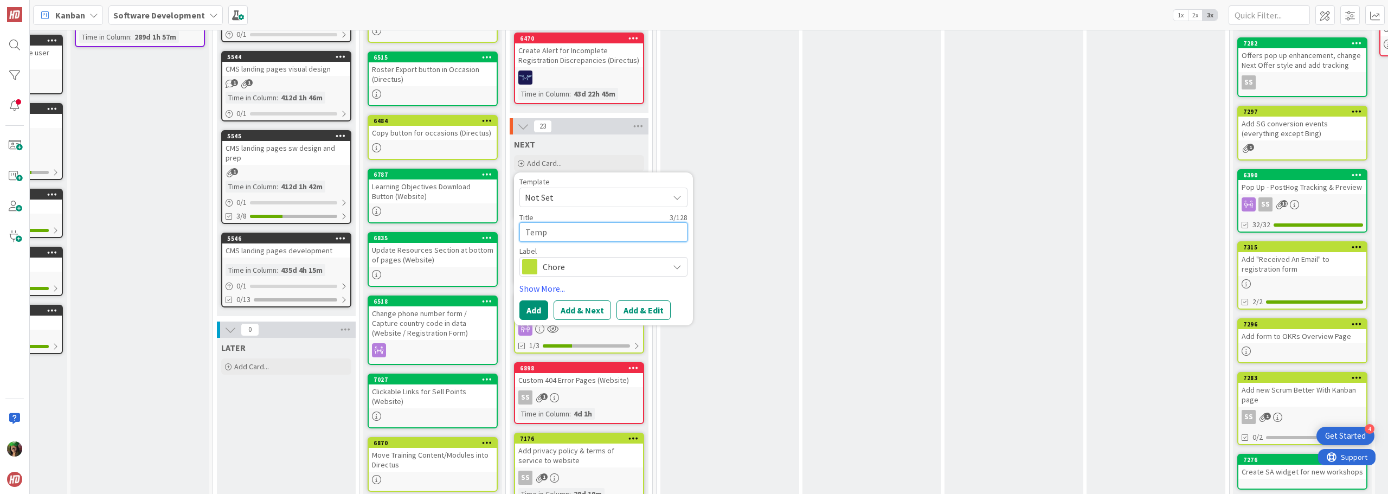
type textarea "Templ"
type textarea "x"
type textarea "Templa"
type textarea "x"
type textarea "Templat"
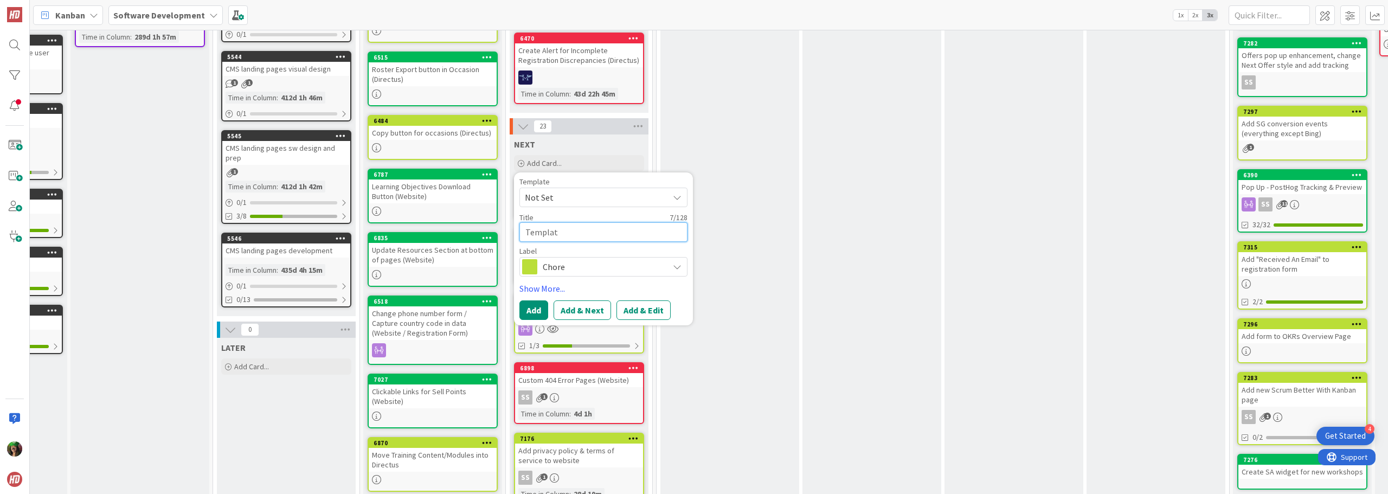
type textarea "x"
type textarea "Template"
click at [647, 309] on button "Add & Edit" at bounding box center [644, 310] width 54 height 20
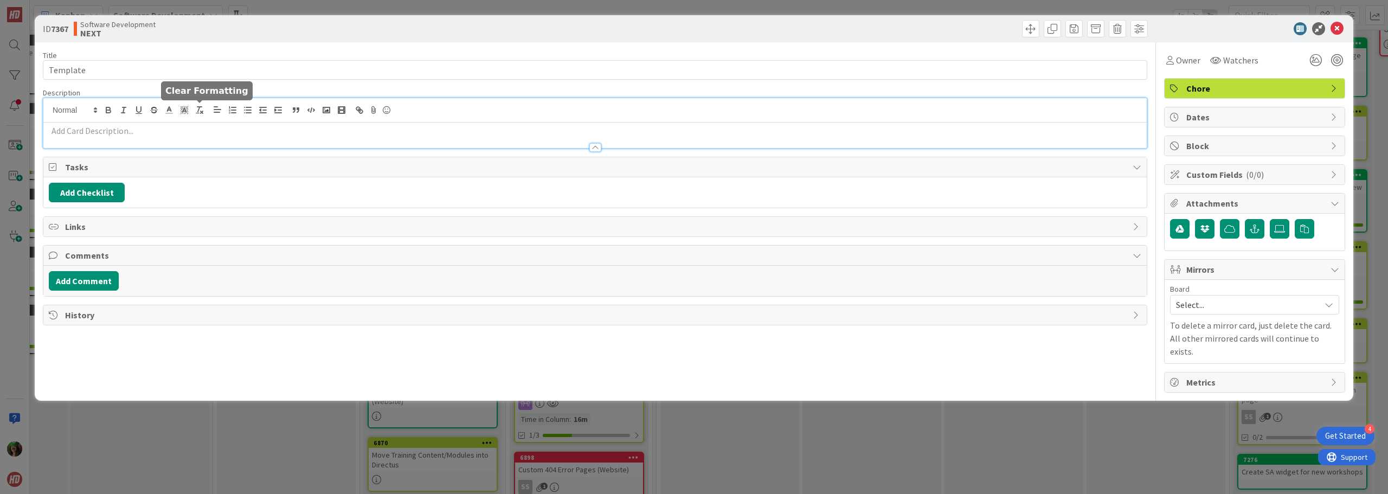
click at [204, 113] on div at bounding box center [595, 123] width 1104 height 50
click at [49, 65] on input "Template" at bounding box center [595, 70] width 1105 height 20
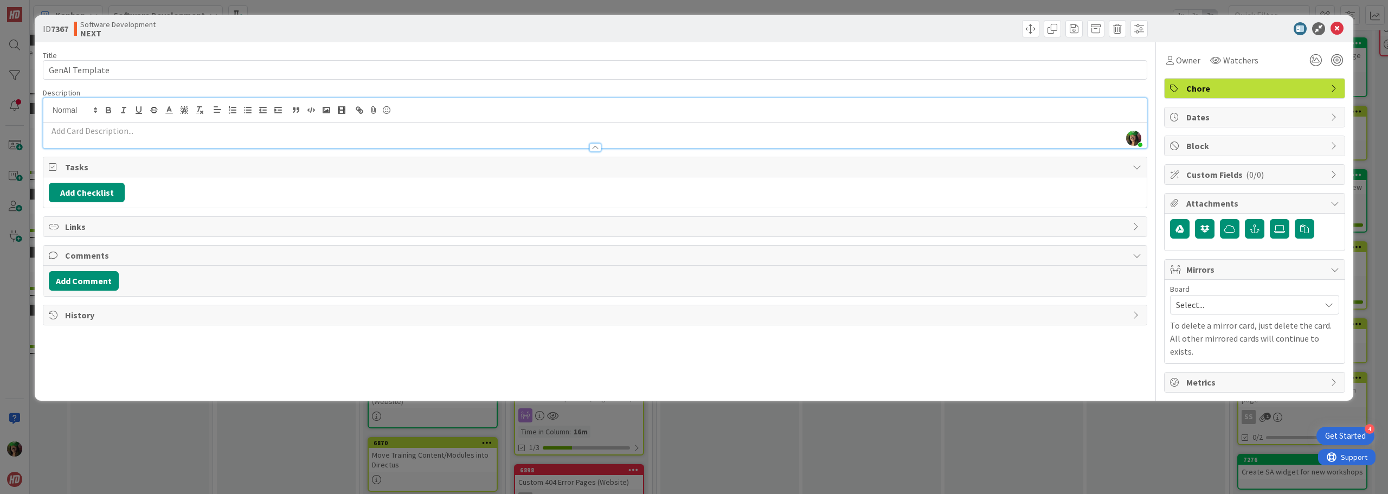
click at [139, 132] on p at bounding box center [595, 131] width 1093 height 12
click at [164, 73] on input "GenAI Template" at bounding box center [595, 70] width 1105 height 20
type input "GenAI Template (Single Grain)"
click at [140, 127] on p at bounding box center [595, 131] width 1093 height 12
click at [1338, 28] on icon at bounding box center [1337, 28] width 13 height 13
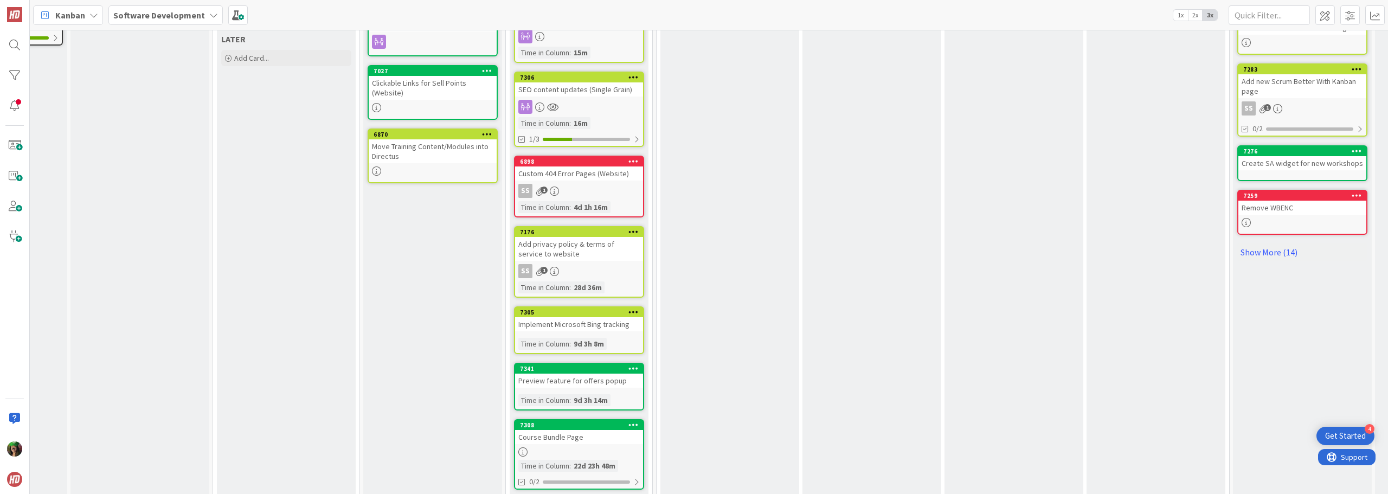
scroll to position [488, 105]
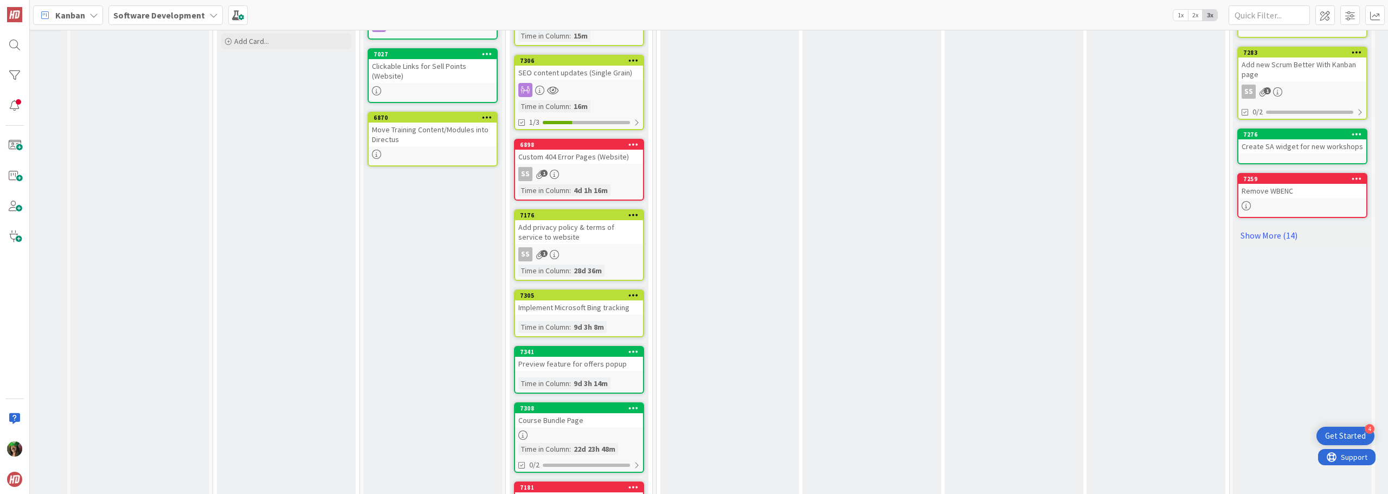
click at [605, 307] on div "Implement Microsoft Bing tracking" at bounding box center [579, 307] width 128 height 14
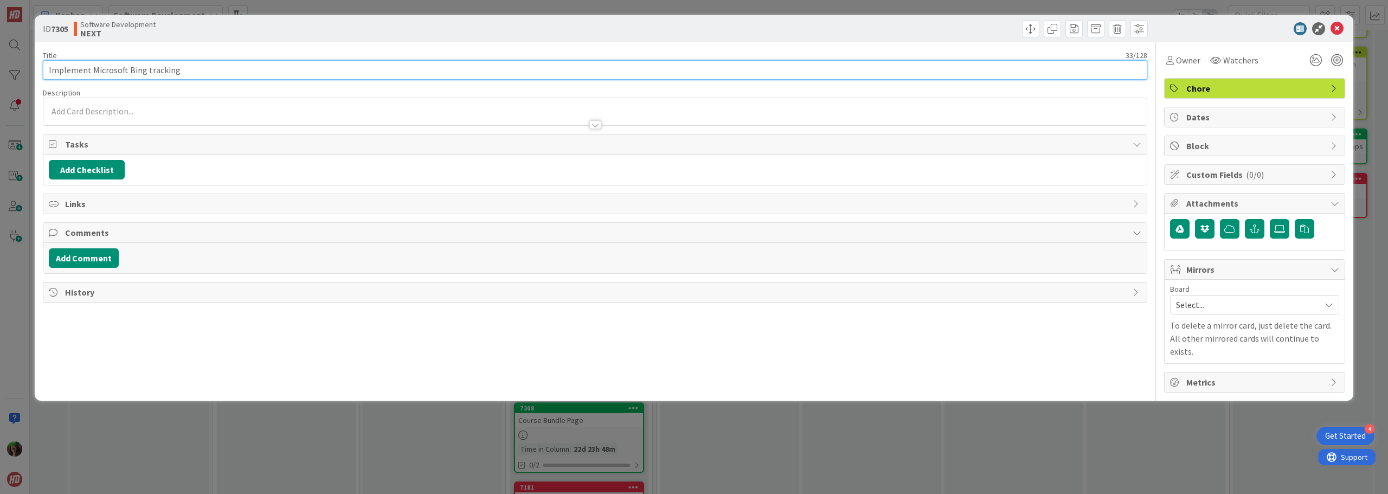
click at [215, 68] on input "Implement Microsoft Bing tracking" at bounding box center [595, 70] width 1105 height 20
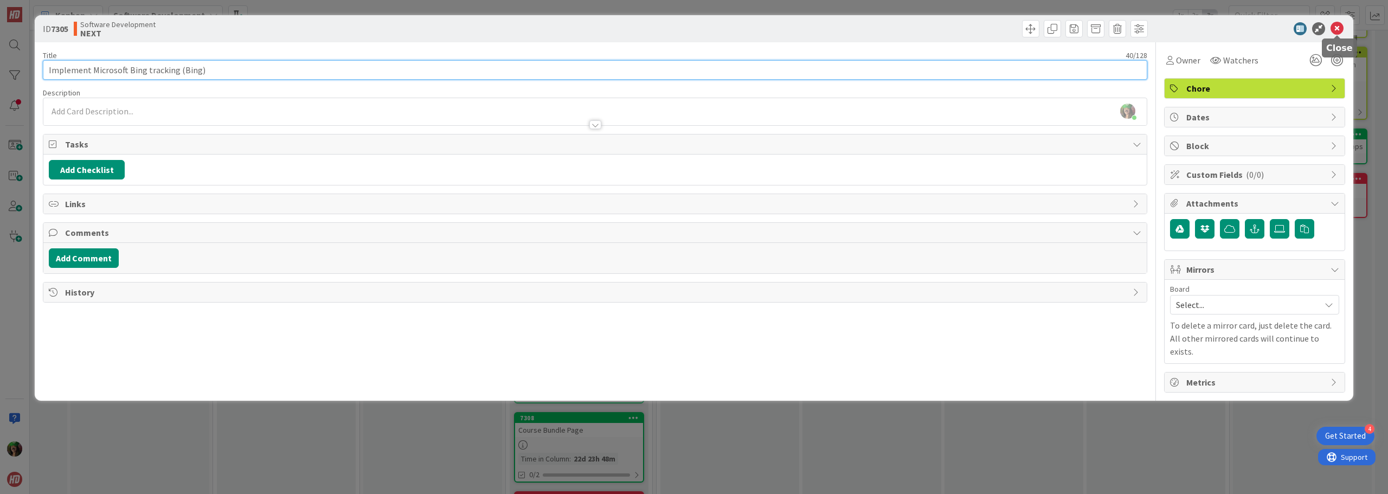
type input "Implement Microsoft Bing tracking (Bing)"
click at [1335, 23] on icon at bounding box center [1337, 28] width 13 height 13
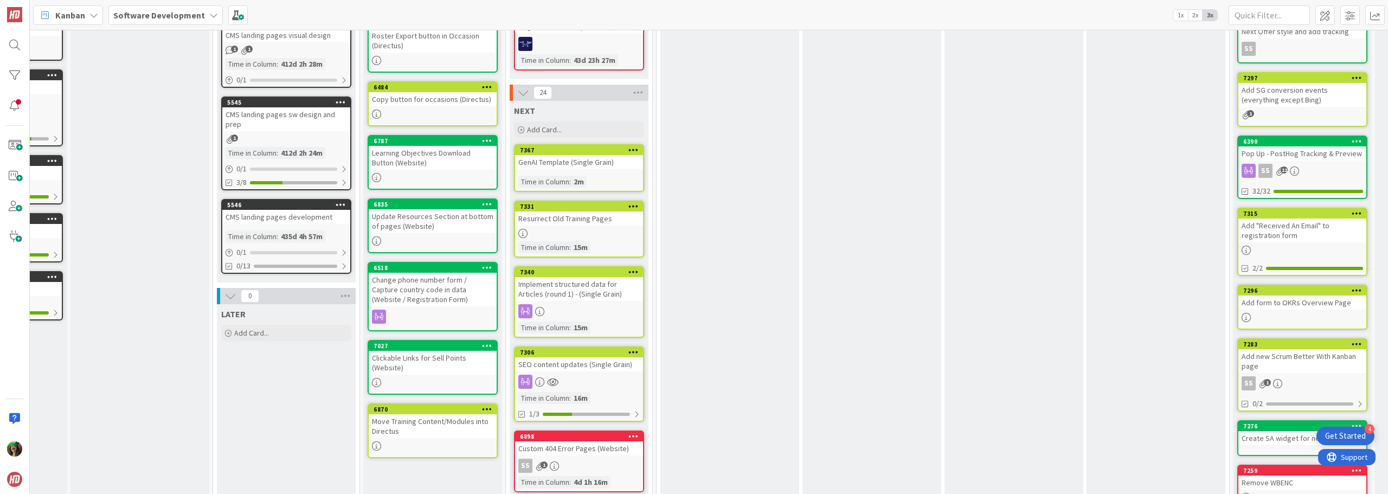
scroll to position [163, 105]
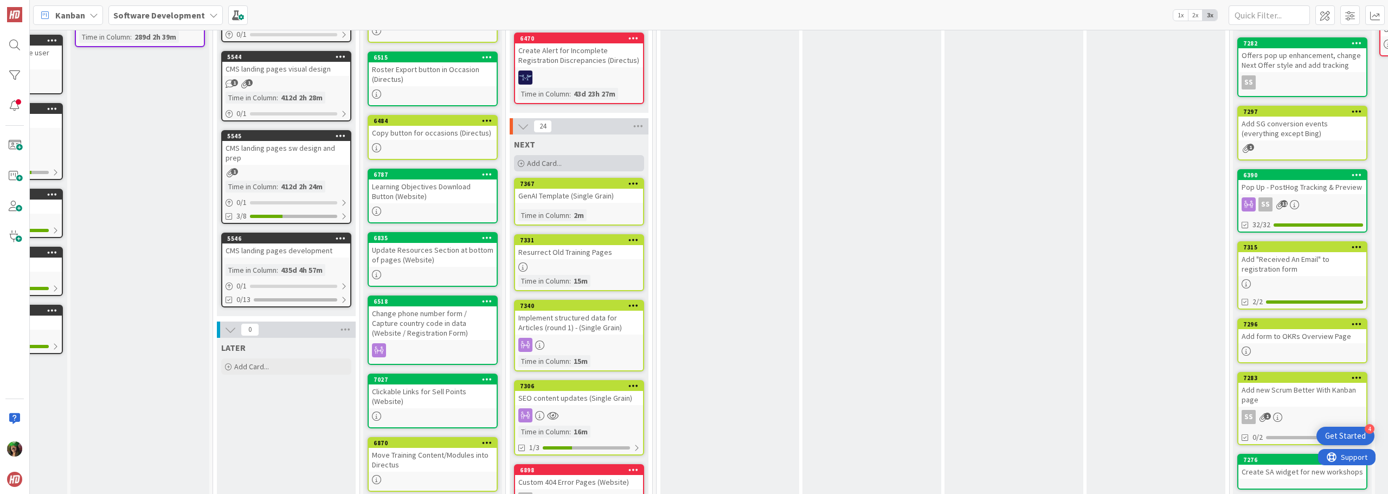
click at [565, 166] on div "Add Card..." at bounding box center [579, 163] width 130 height 16
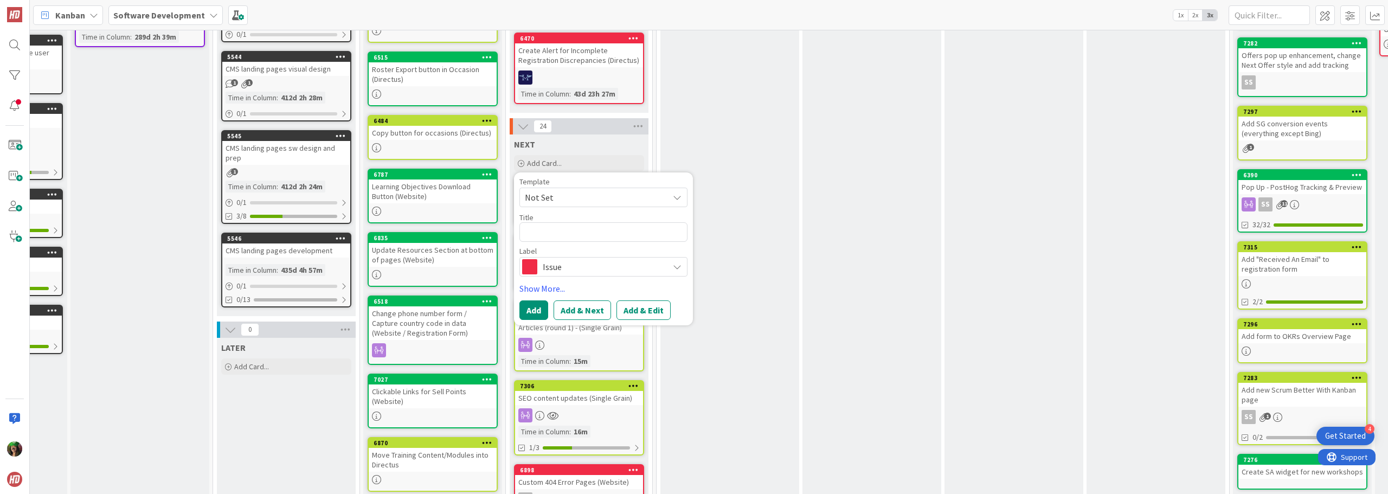
click at [568, 267] on span "Issue" at bounding box center [603, 266] width 120 height 15
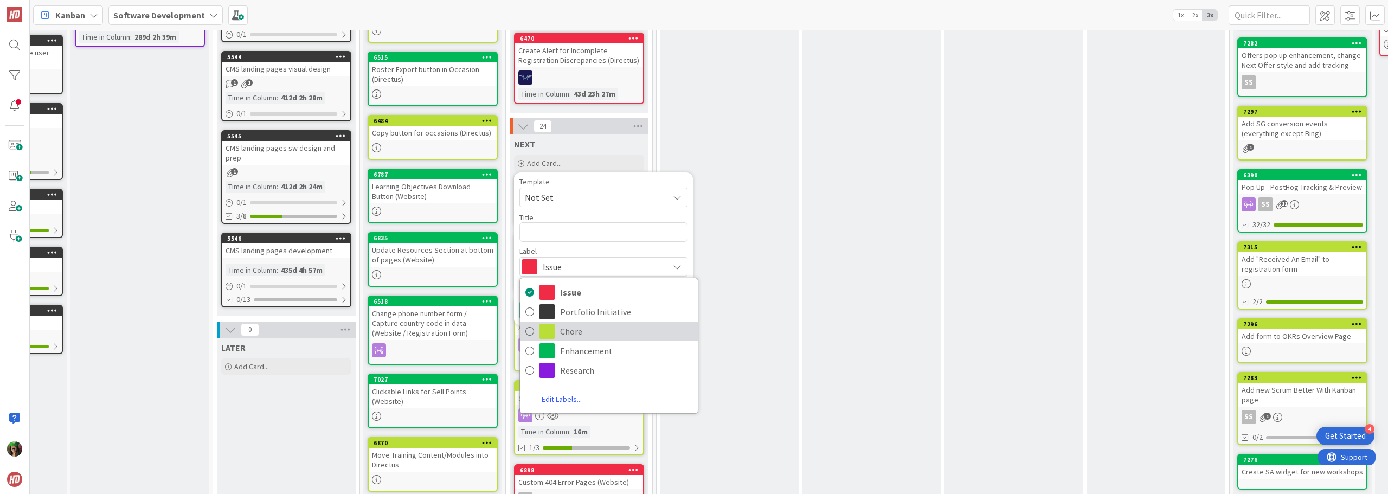
click at [567, 326] on span "Chore" at bounding box center [626, 331] width 132 height 16
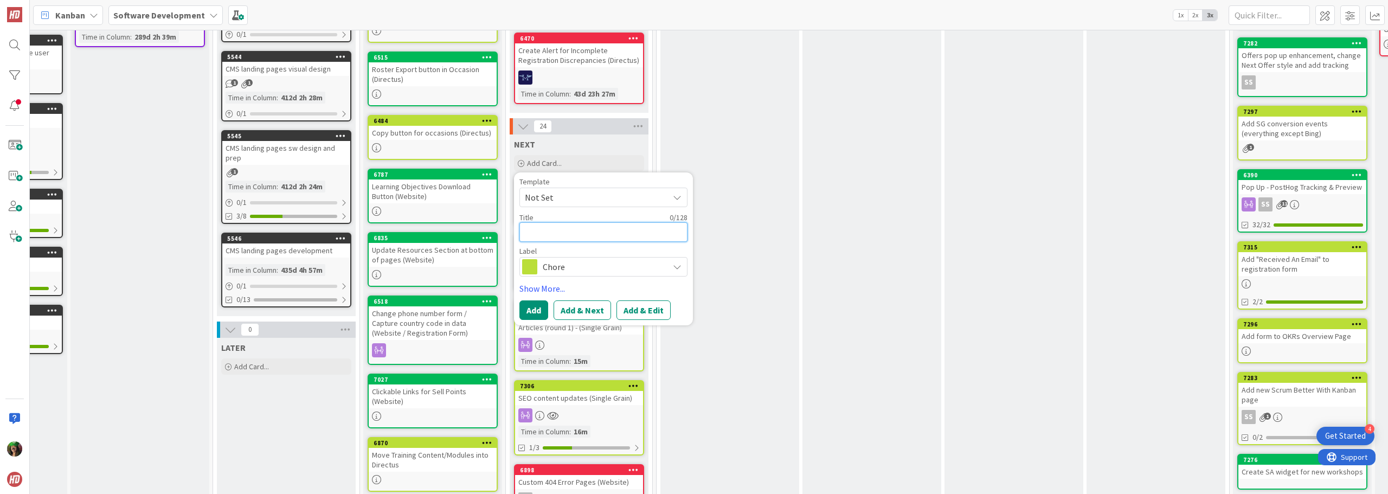
click at [568, 230] on textarea at bounding box center [604, 232] width 168 height 20
type textarea "x"
type textarea "H"
type textarea "x"
type textarea "HS"
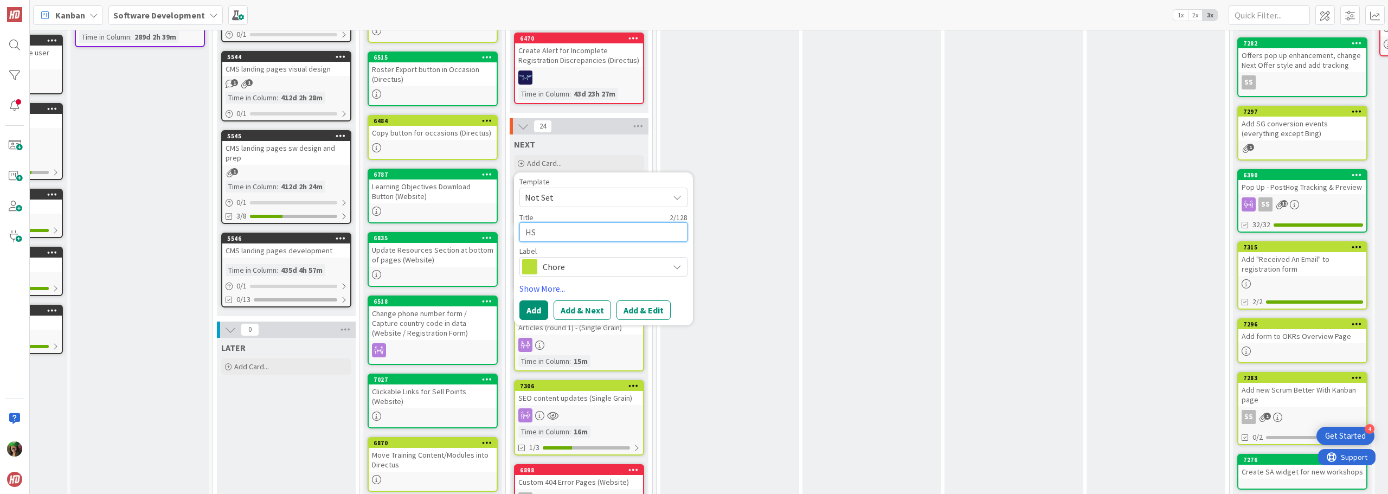
type textarea "x"
type textarea "HS"
type textarea "x"
type textarea "HS C"
type textarea "x"
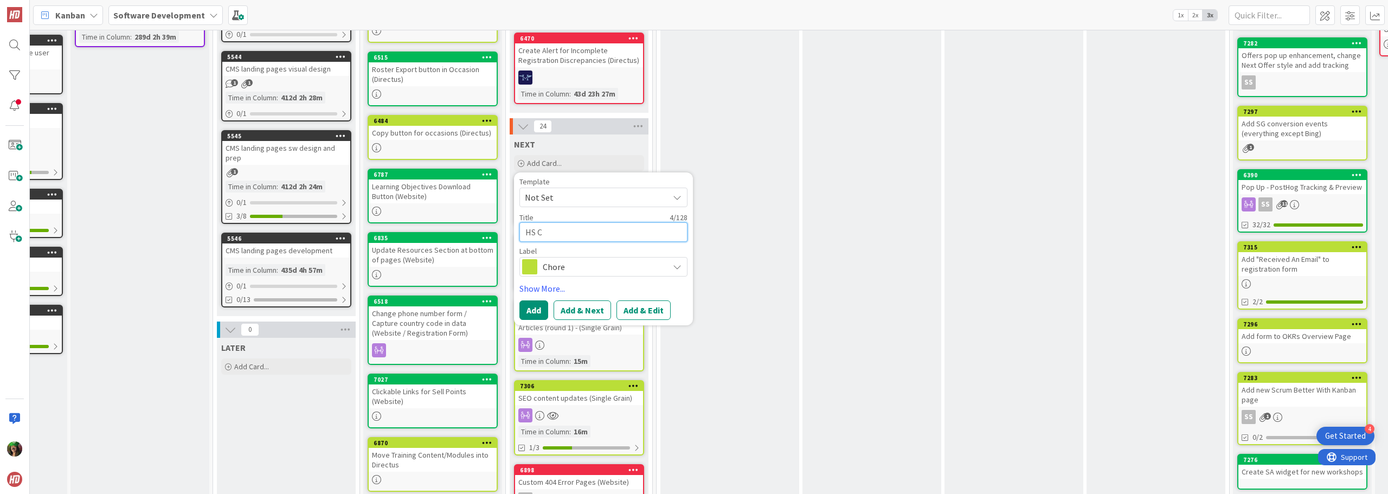
type textarea "HS Co"
type textarea "x"
type textarea "HS Coo"
type textarea "x"
type textarea "[PERSON_NAME]"
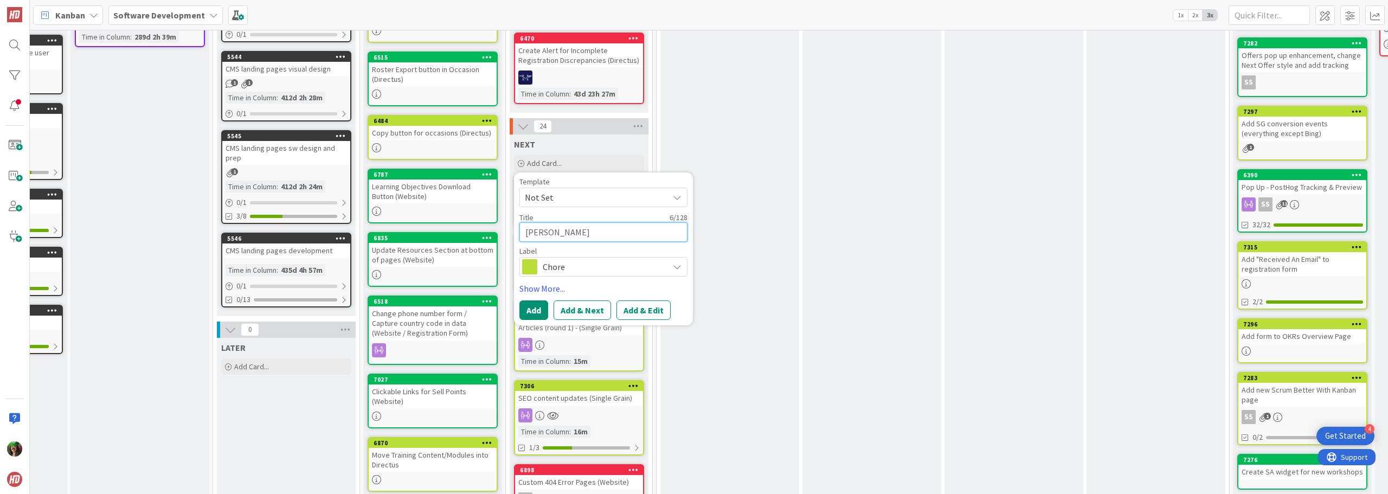
type textarea "x"
type textarea "HS Cooki"
type textarea "x"
type textarea "HS Cookie"
type textarea "x"
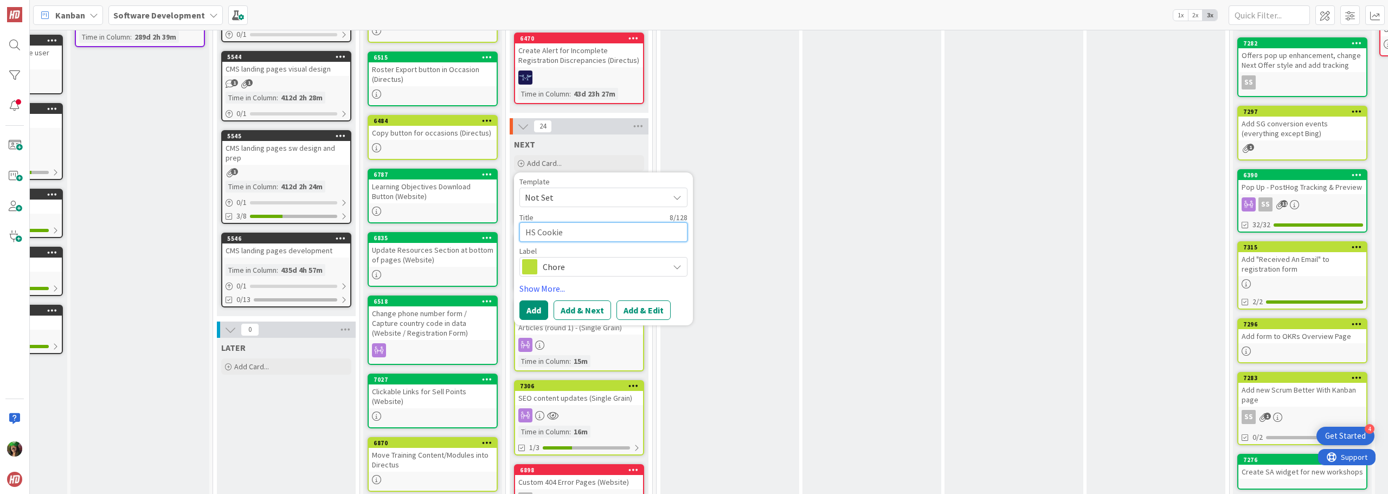
type textarea "HS Cookie"
type textarea "x"
type textarea "HS Cookie ("
type textarea "x"
type textarea "HS Cookie (S"
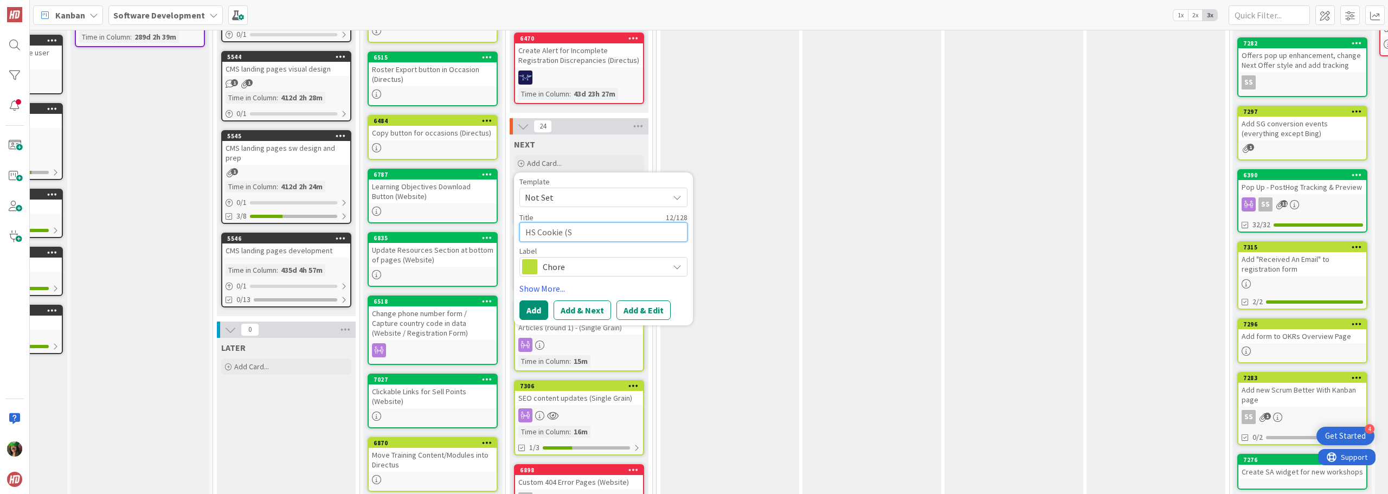
type textarea "x"
type textarea "HS Cookie (Si"
type textarea "x"
type textarea "HS Cookie (Sin"
type textarea "x"
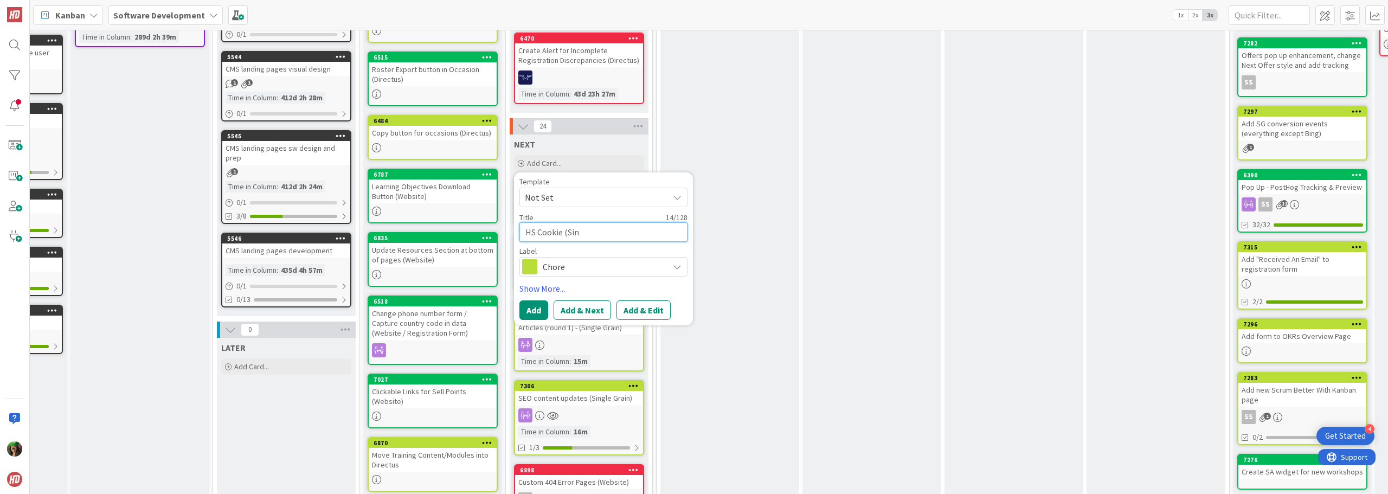
type textarea "HS Cookie (Sing"
type textarea "x"
type textarea "HS Cookie (Singl"
type textarea "x"
type textarea "HS Cookie (Single"
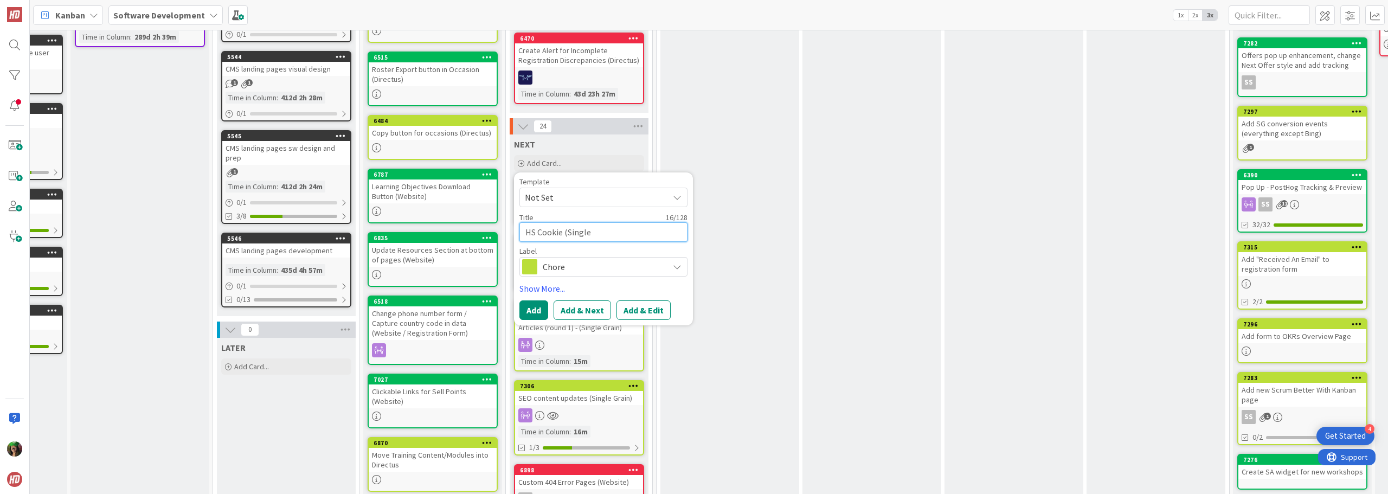
type textarea "x"
type textarea "HS Cookie (Single"
type textarea "x"
type textarea "HS Cookie (Single G"
type textarea "x"
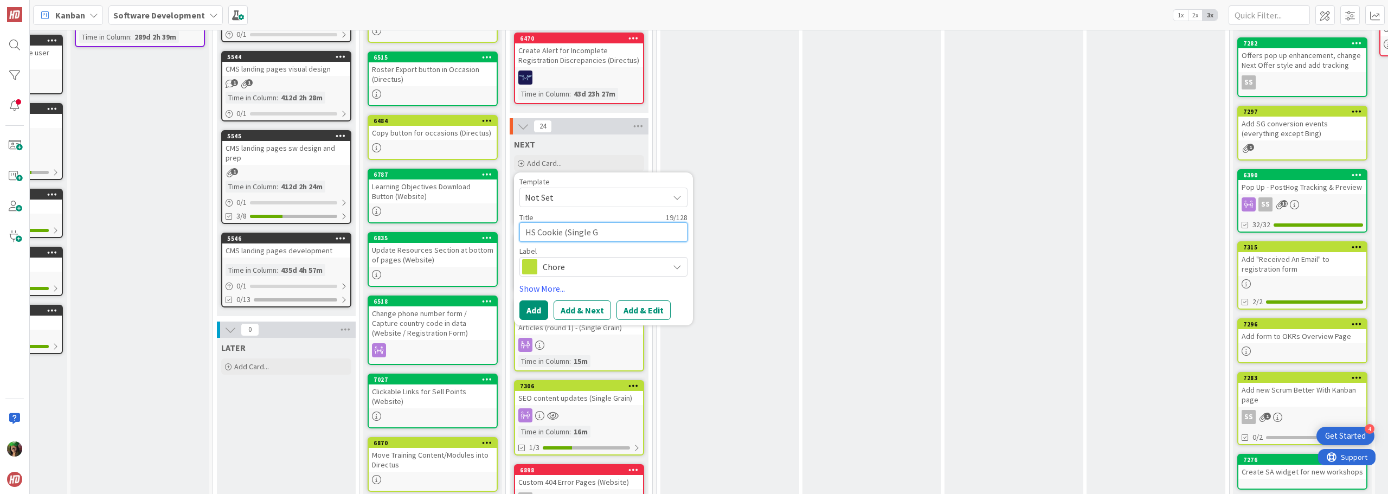
type textarea "HS Cookie (Single Gr"
type textarea "x"
type textarea "HS Cookie (Single Gra"
type textarea "x"
type textarea "HS Cookie (Single Grai"
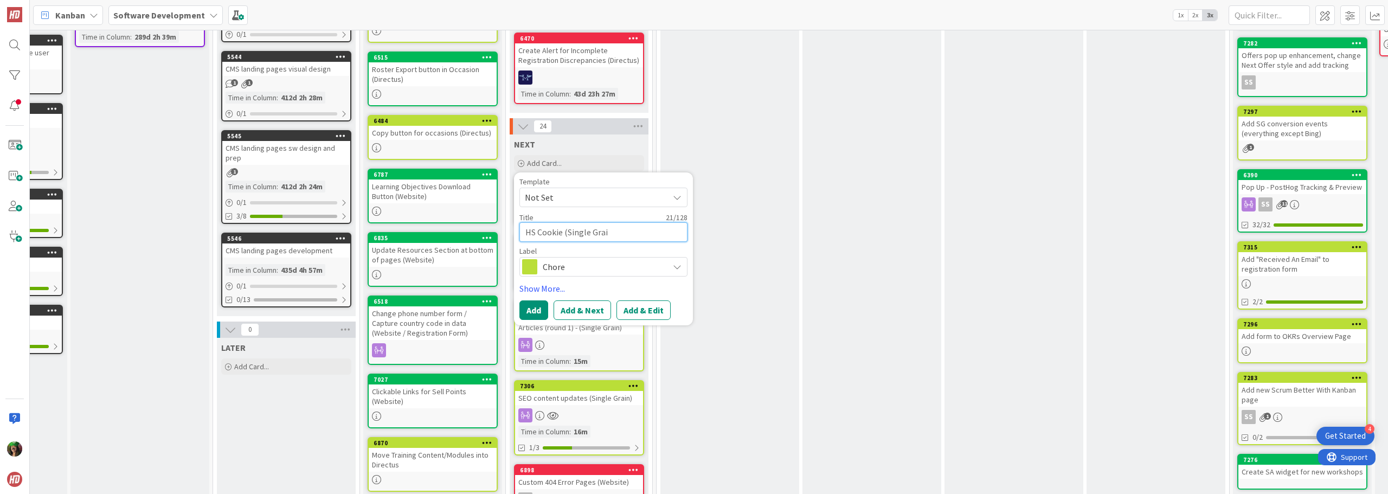
type textarea "x"
type textarea "HS Cookie (Single Grain"
type textarea "x"
type textarea "HS Cookie (Single Grain)"
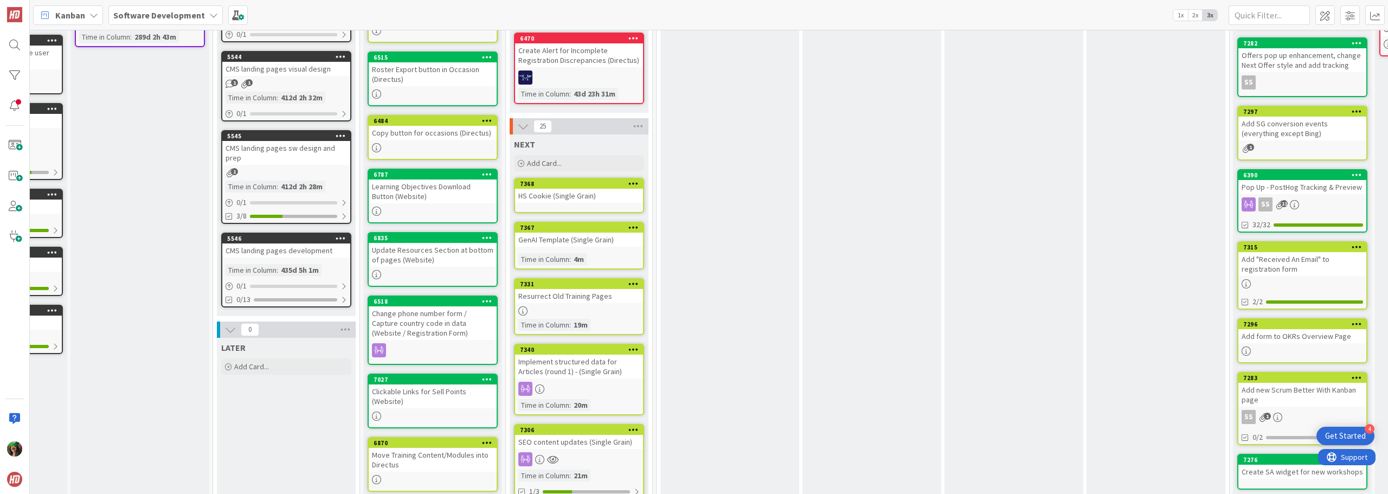
click at [183, 10] on b "Software Development" at bounding box center [159, 15] width 92 height 11
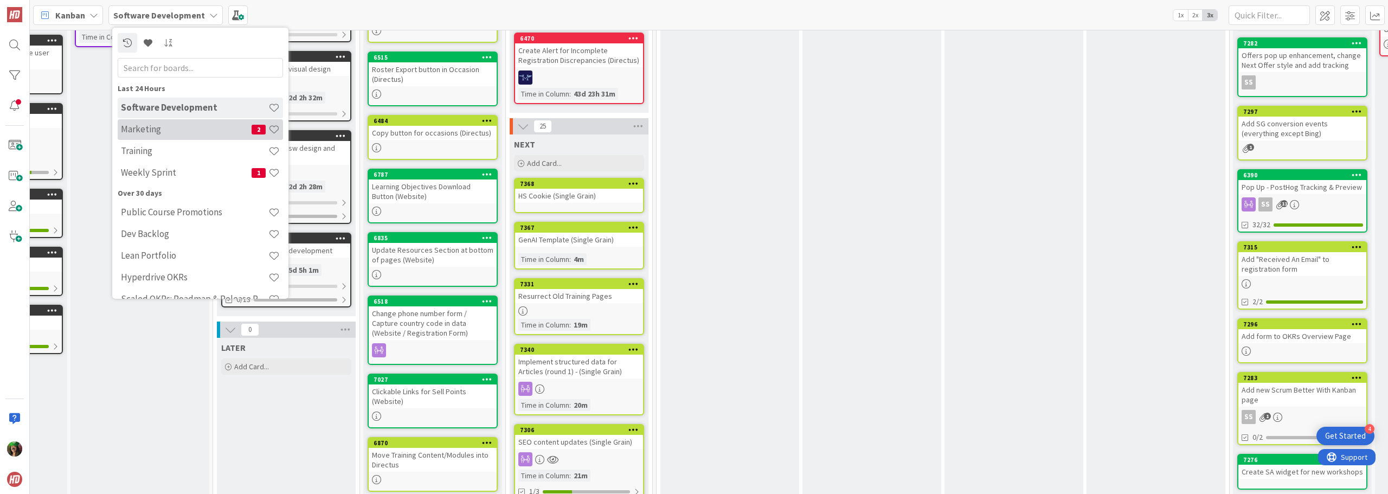
click at [166, 132] on h4 "Marketing" at bounding box center [186, 129] width 131 height 11
